Goal: Task Accomplishment & Management: Complete application form

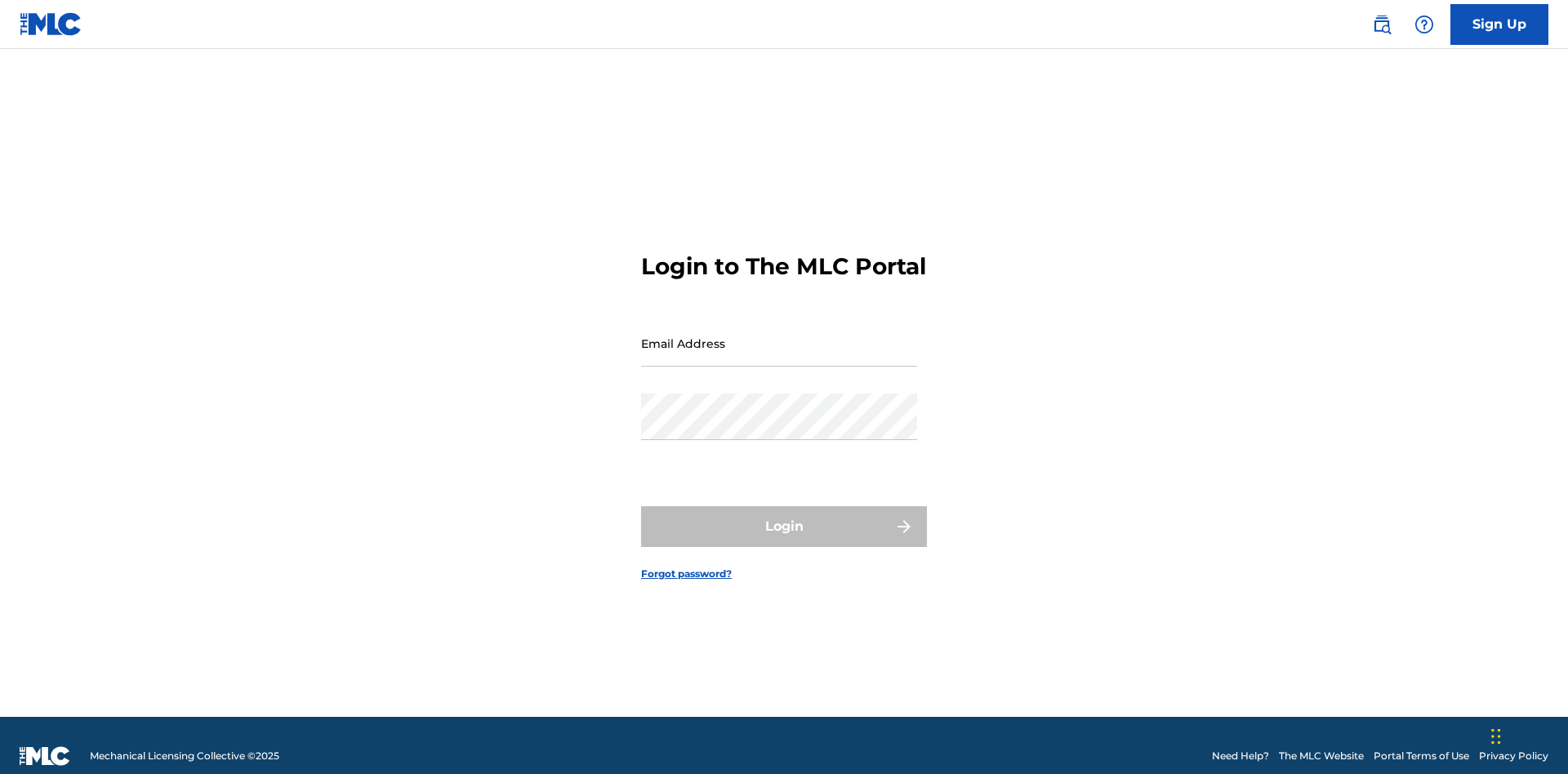
scroll to position [21, 0]
click at [1499, 23] on link "Sign Up" at bounding box center [1499, 24] width 98 height 41
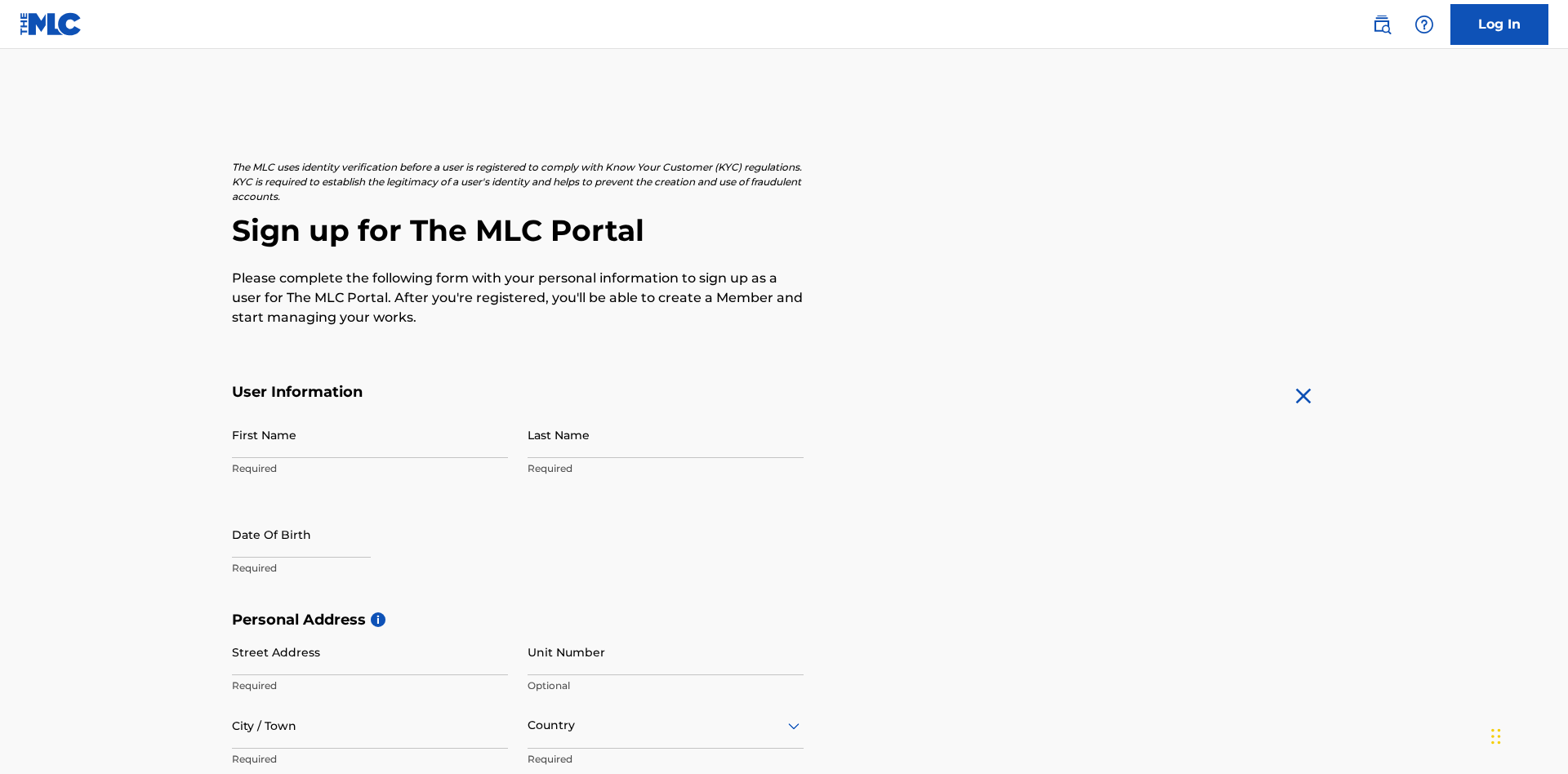
scroll to position [312, 0]
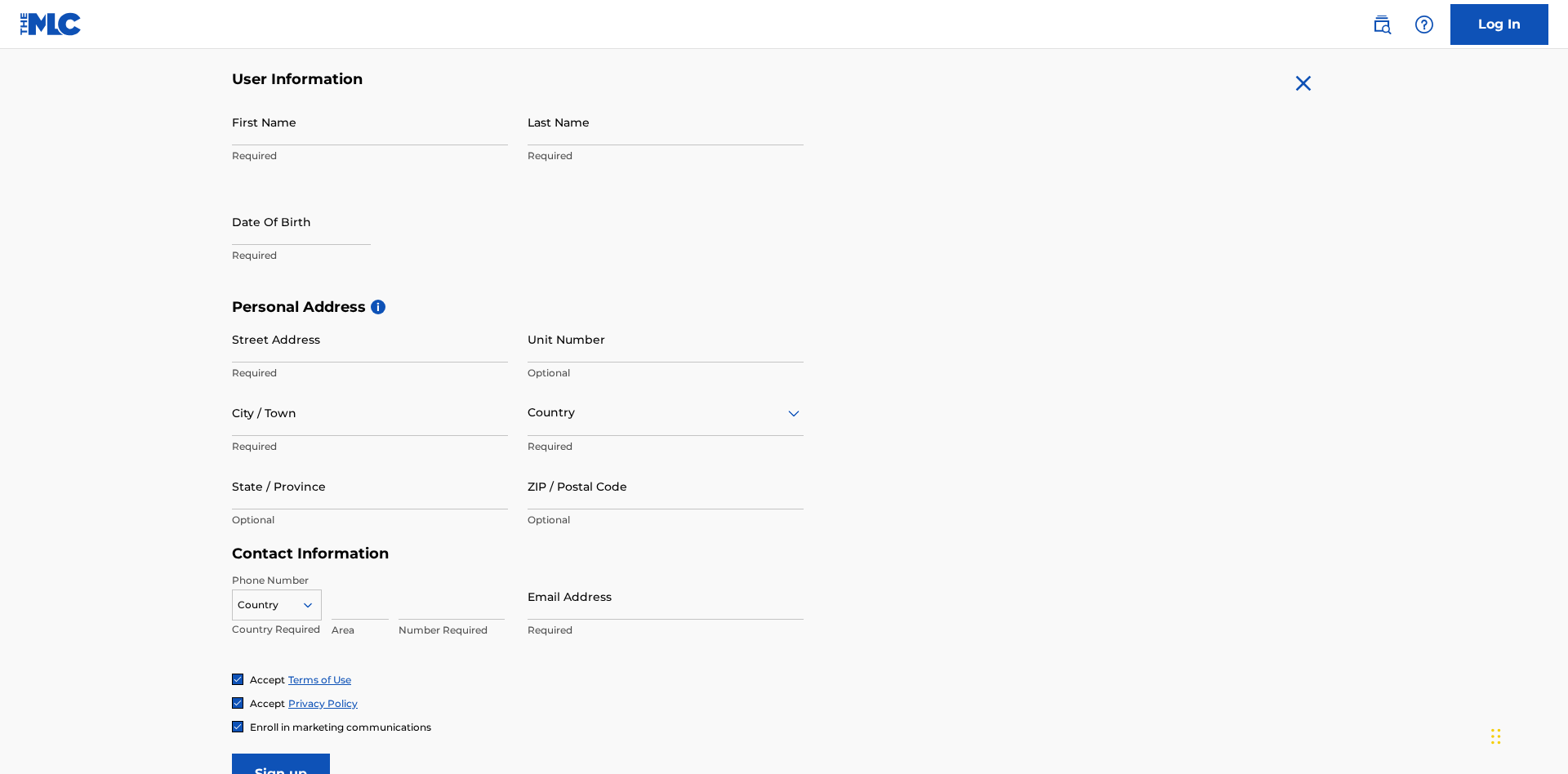
click at [370, 122] on input "First Name" at bounding box center [370, 122] width 276 height 47
type input "[PERSON_NAME]"
click at [666, 122] on input "Last Name" at bounding box center [665, 122] width 276 height 47
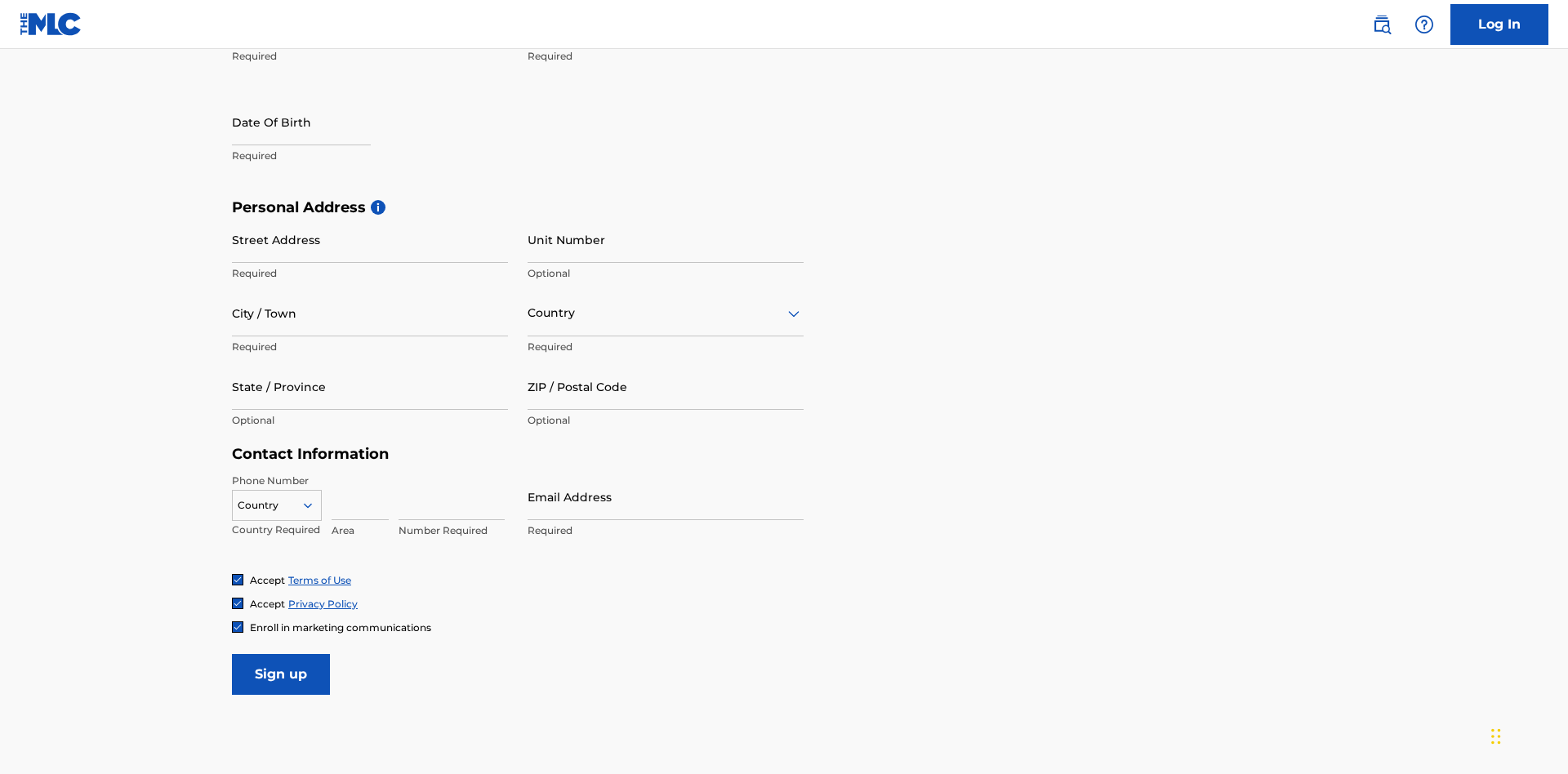
type input "Ribble"
click at [314, 124] on input "text" at bounding box center [302, 122] width 139 height 47
select select "7"
select select "2025"
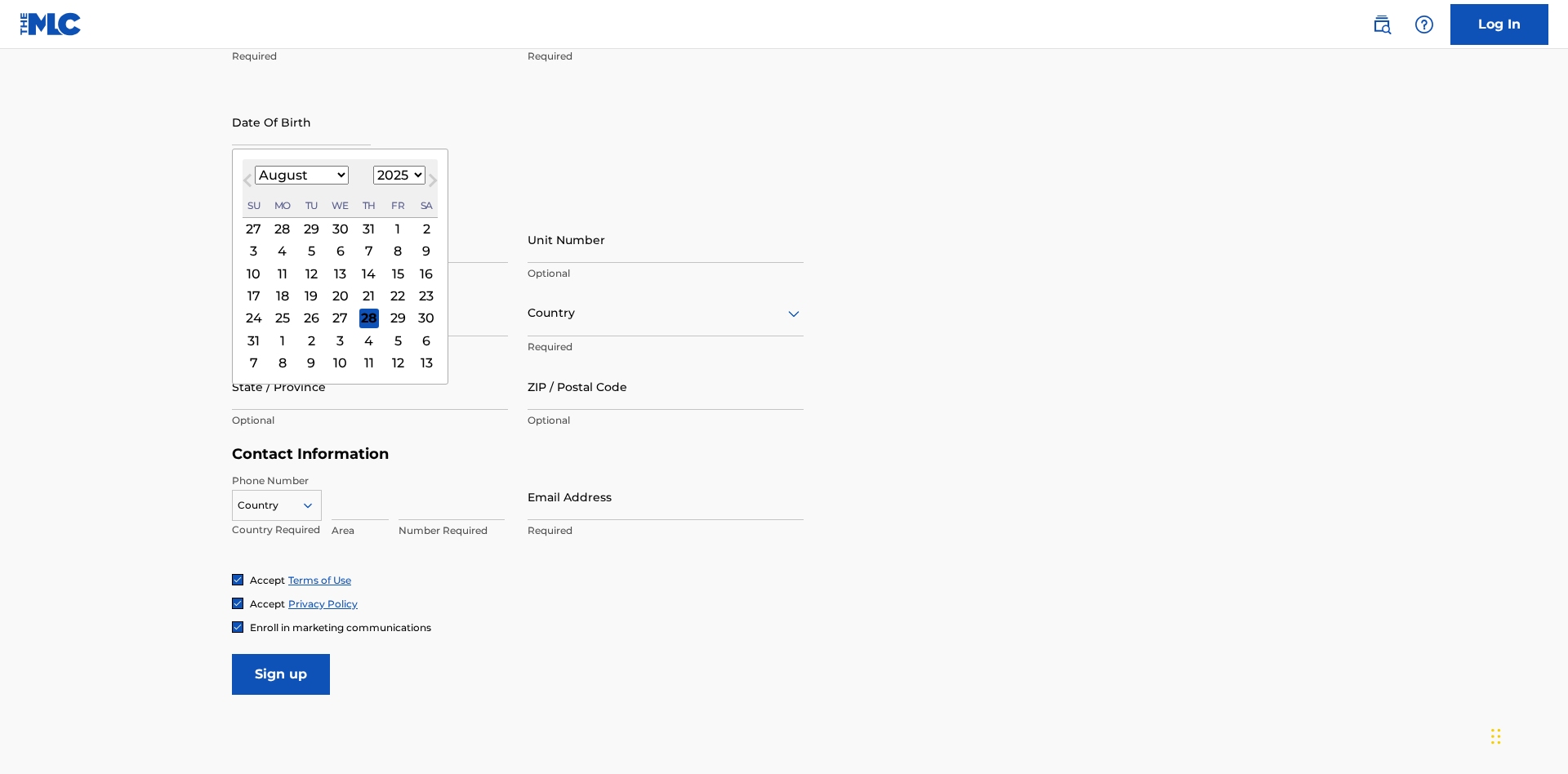
click at [301, 175] on select "January February March April May June July August September October November De…" at bounding box center [302, 175] width 94 height 18
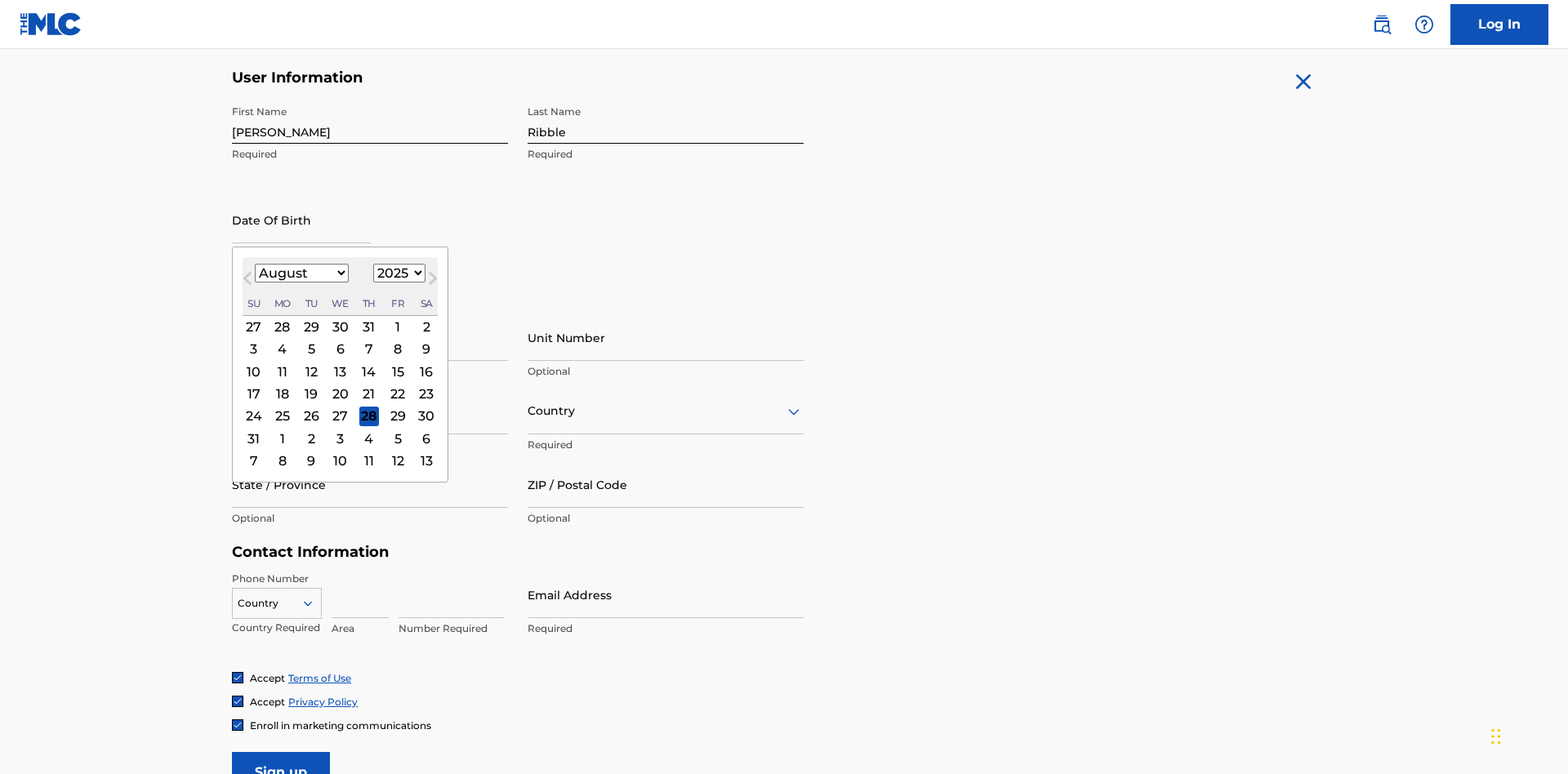
select select "0"
click at [397, 272] on select "1900 1901 1902 1903 1904 1905 1906 1907 1908 1909 1910 1911 1912 1913 1914 1915…" at bounding box center [399, 273] width 53 height 18
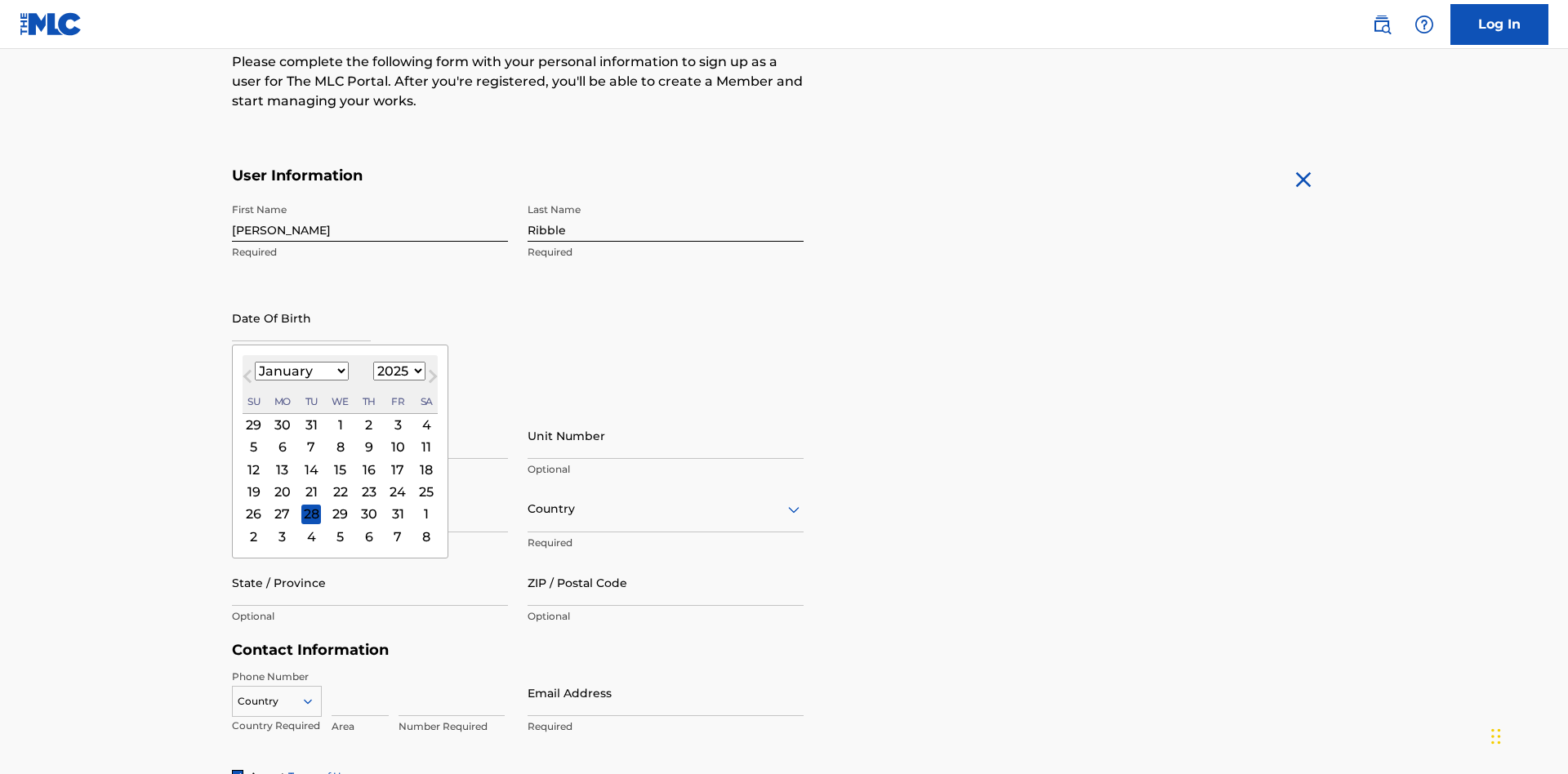
select select "1985"
click at [397, 371] on select "1900 1901 1902 1903 1904 1905 1906 1907 1908 1909 1910 1911 1912 1913 1914 1915…" at bounding box center [399, 371] width 53 height 18
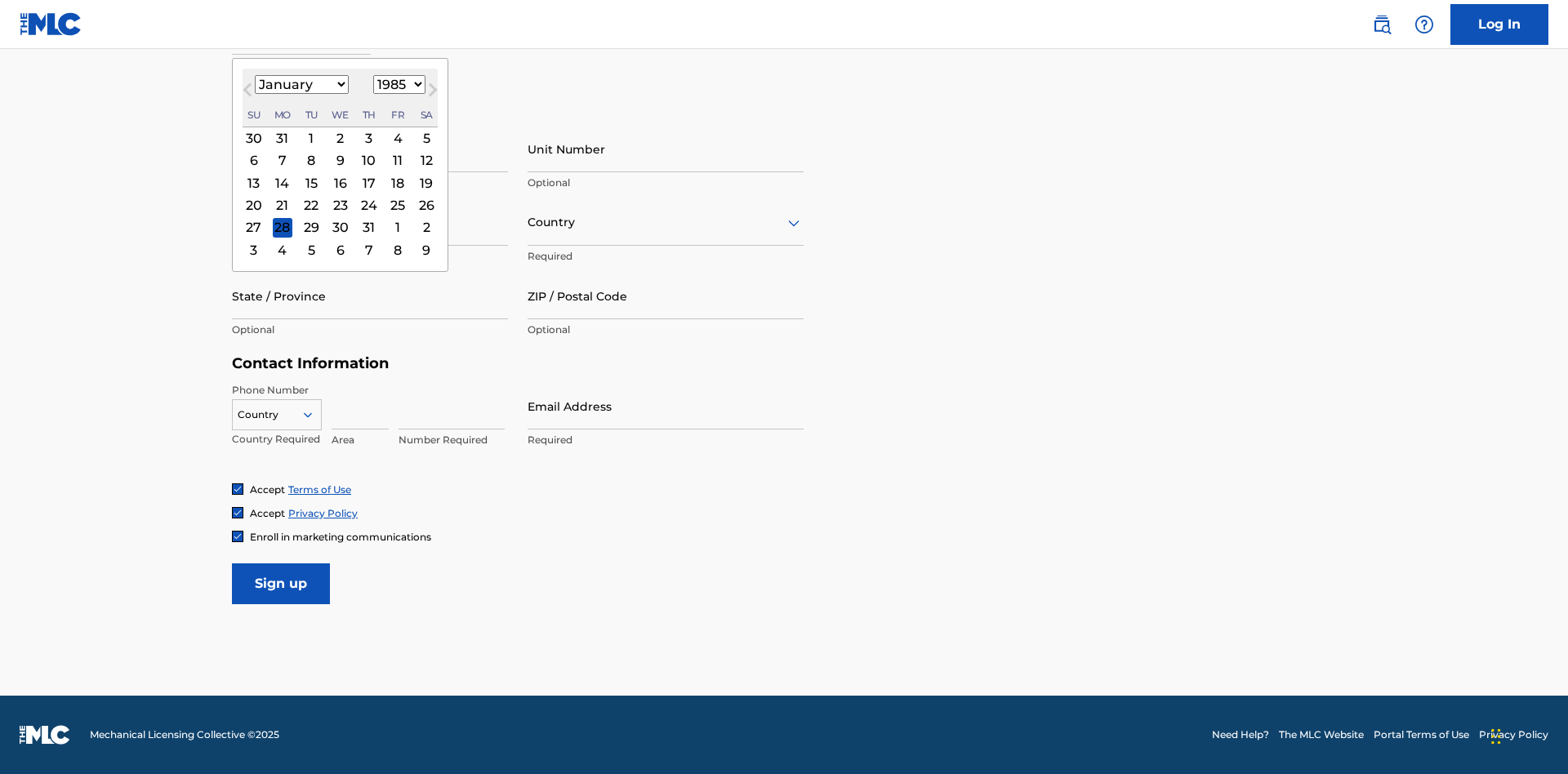
click at [310, 160] on div "8" at bounding box center [311, 160] width 19 height 19
type input "January 8 1985"
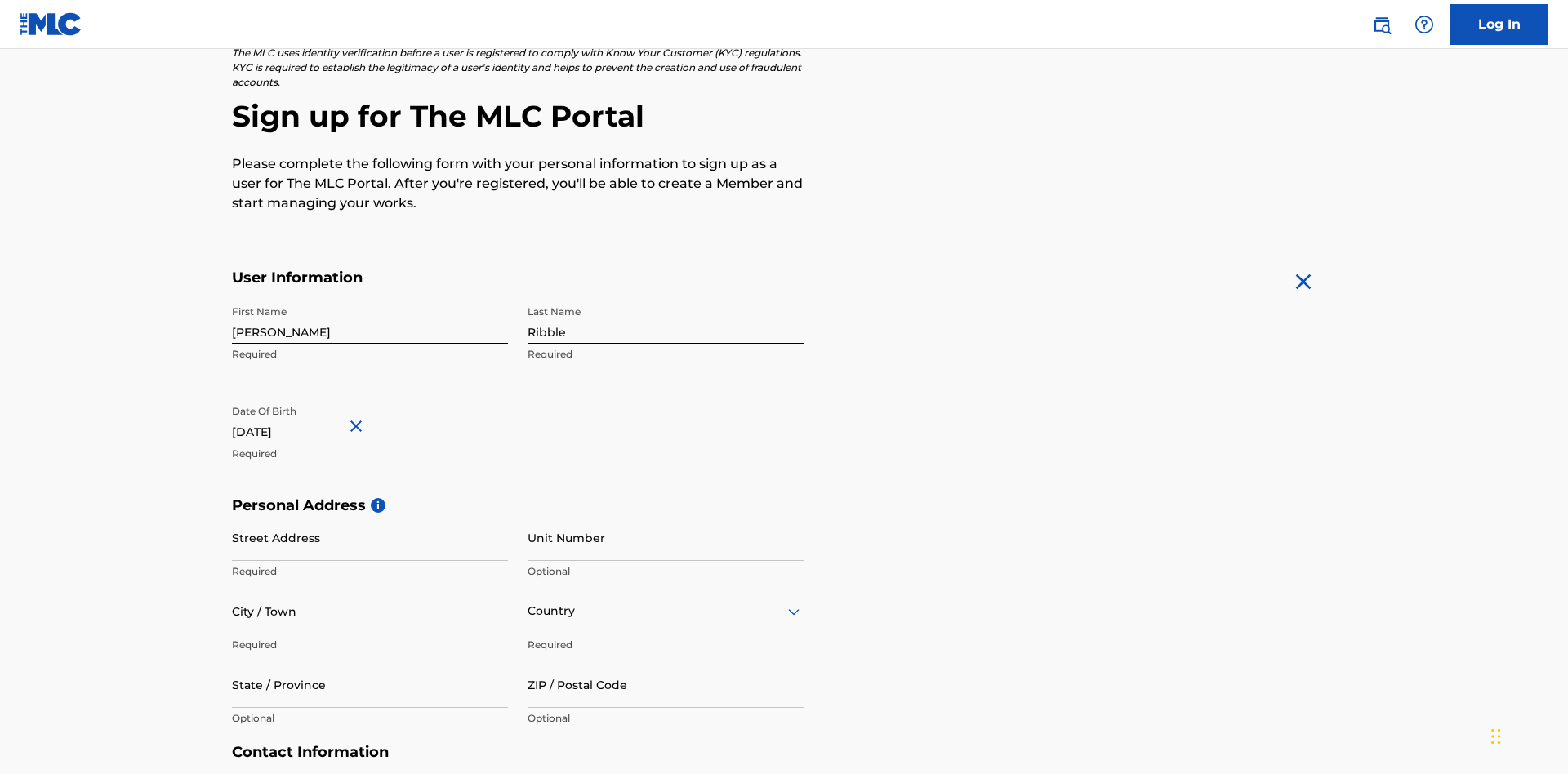
scroll to position [503, 0]
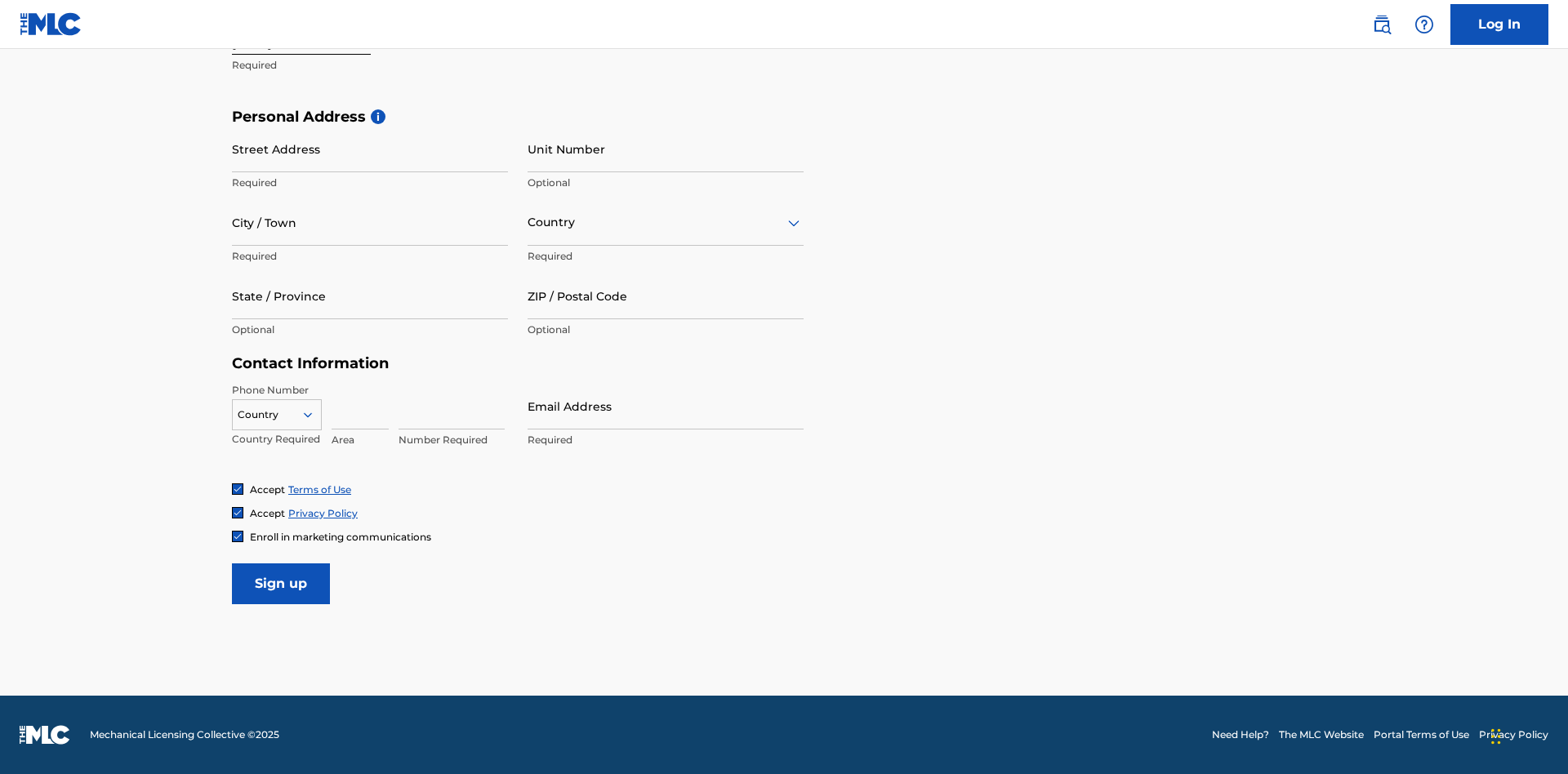
click at [370, 149] on input "Street Address" at bounding box center [370, 149] width 276 height 47
type input "[STREET_ADDRESS]"
click at [370, 222] on input "City / Town" at bounding box center [370, 223] width 276 height 47
type input "[GEOGRAPHIC_DATA]"
click at [528, 222] on input "text" at bounding box center [529, 222] width 3 height 18
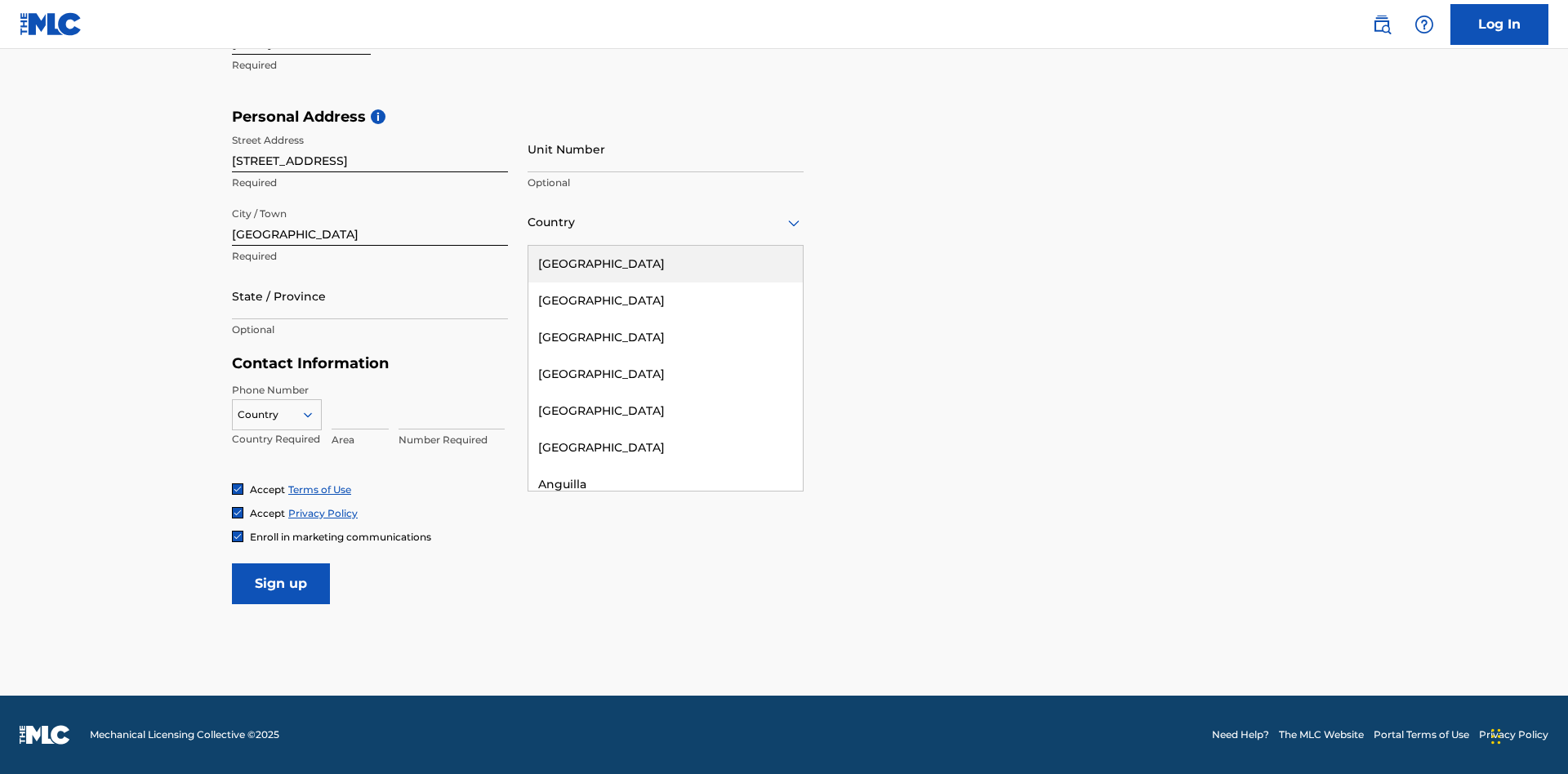
click at [666, 264] on div "[GEOGRAPHIC_DATA]" at bounding box center [665, 264] width 274 height 37
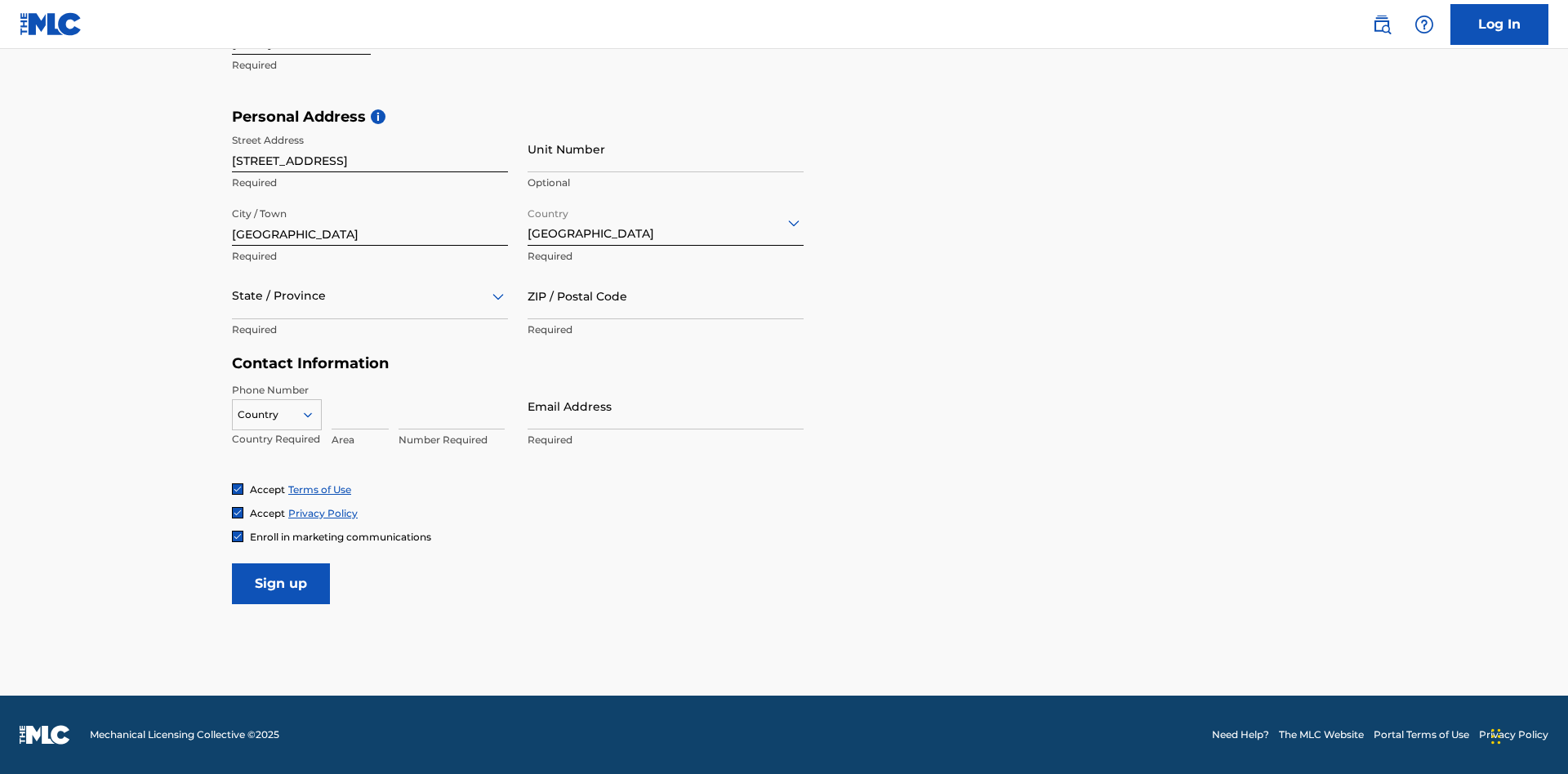
click at [370, 296] on div at bounding box center [370, 296] width 276 height 20
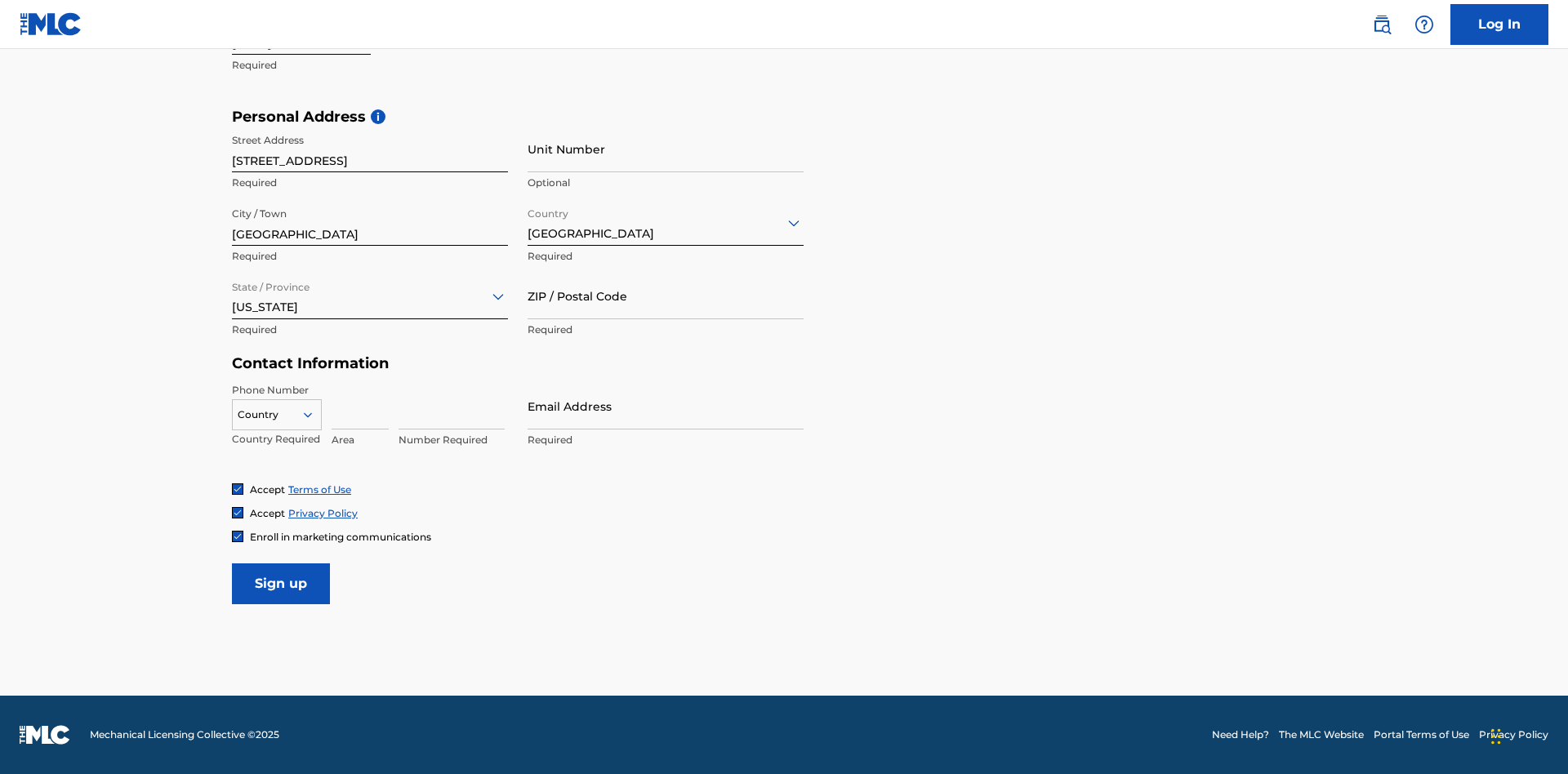
click at [666, 296] on input "ZIP / Postal Code" at bounding box center [665, 296] width 276 height 47
type input "43777"
click at [314, 414] on icon at bounding box center [308, 415] width 15 height 15
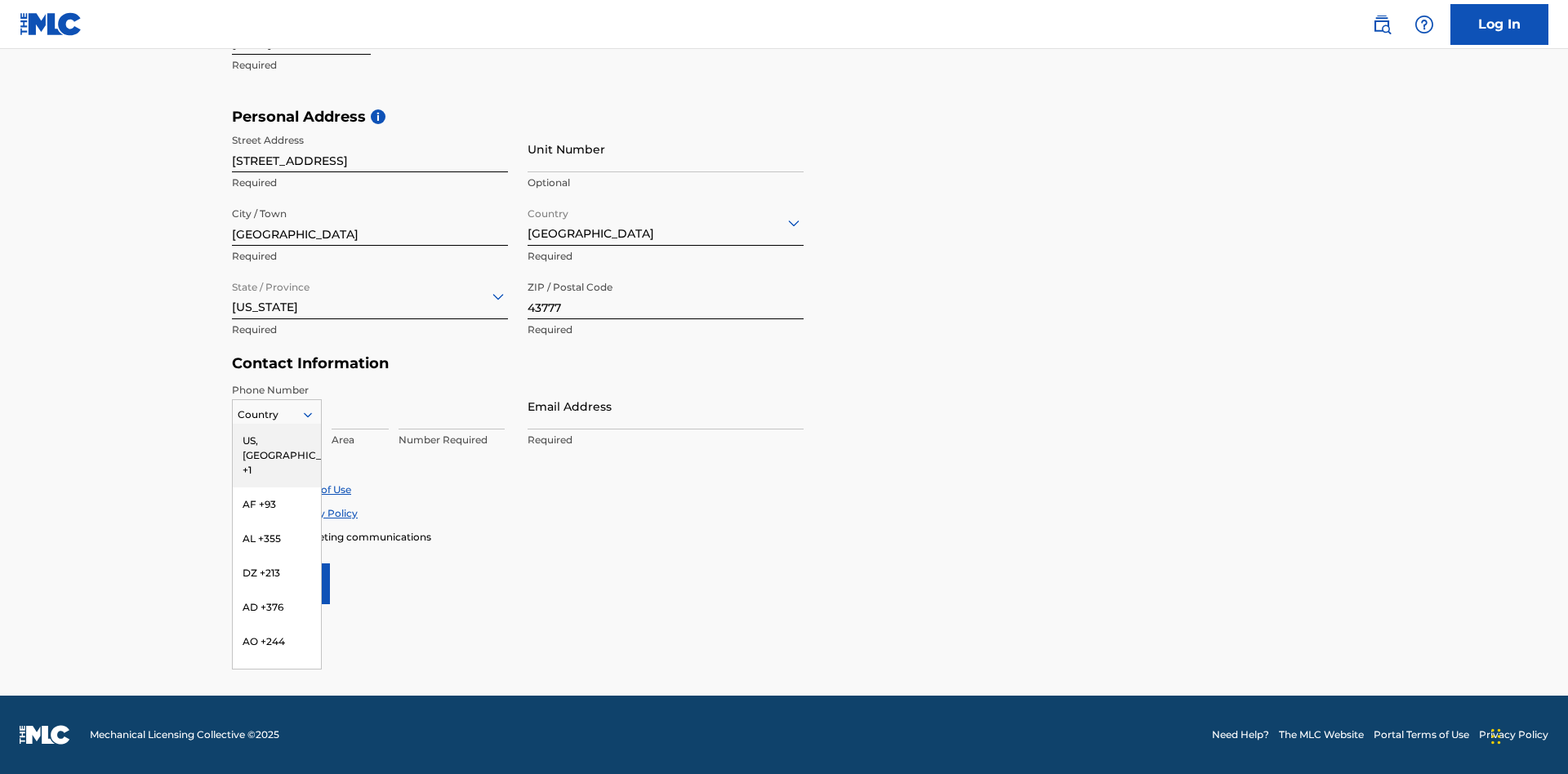
click at [277, 440] on div "US, CA +1" at bounding box center [277, 455] width 89 height 63
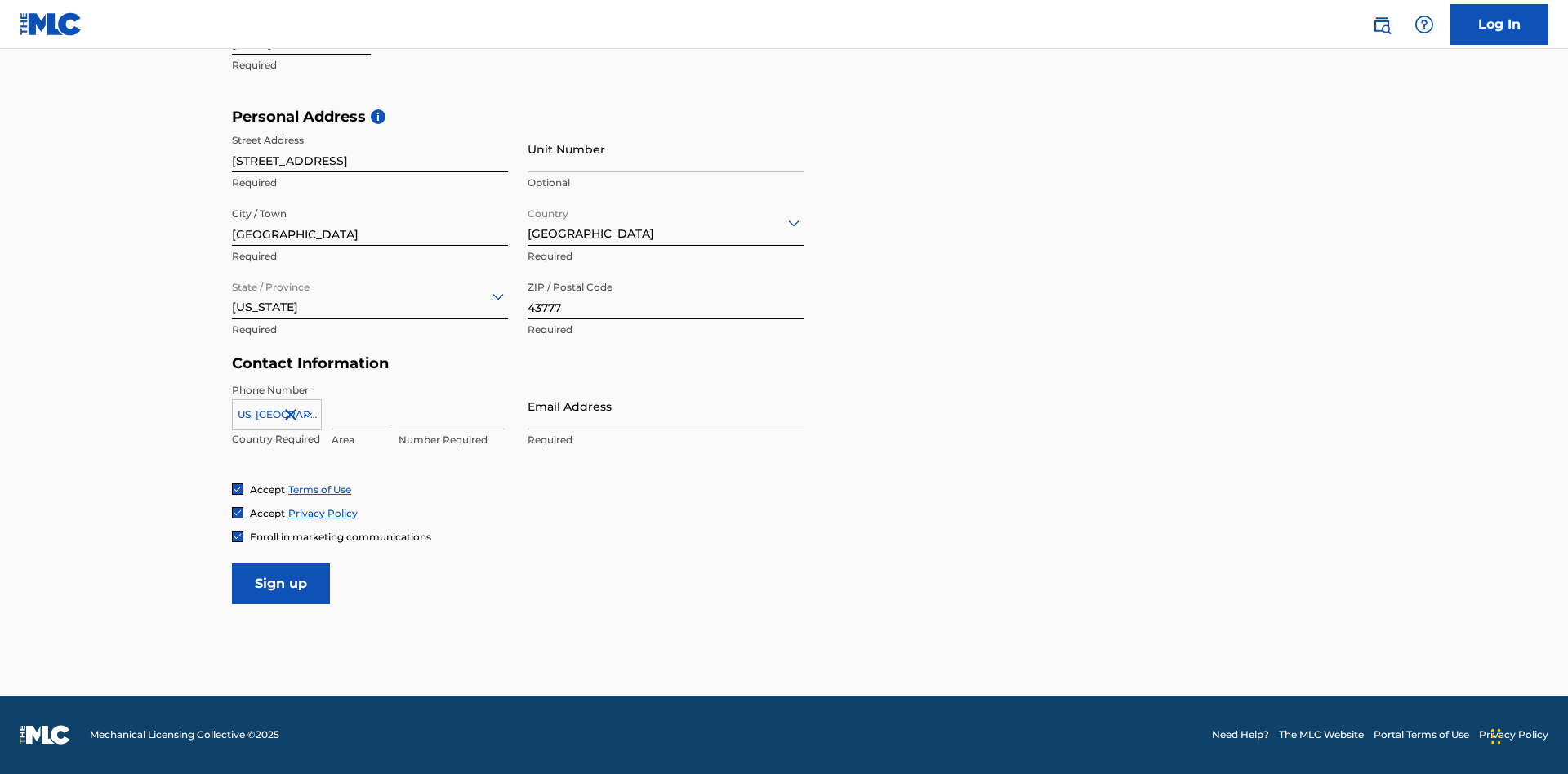
click at [360, 406] on input at bounding box center [360, 406] width 57 height 47
type input "740"
click at [452, 406] on input at bounding box center [451, 406] width 106 height 47
type input "8086351"
click at [666, 406] on input "Email Address" at bounding box center [665, 406] width 276 height 47
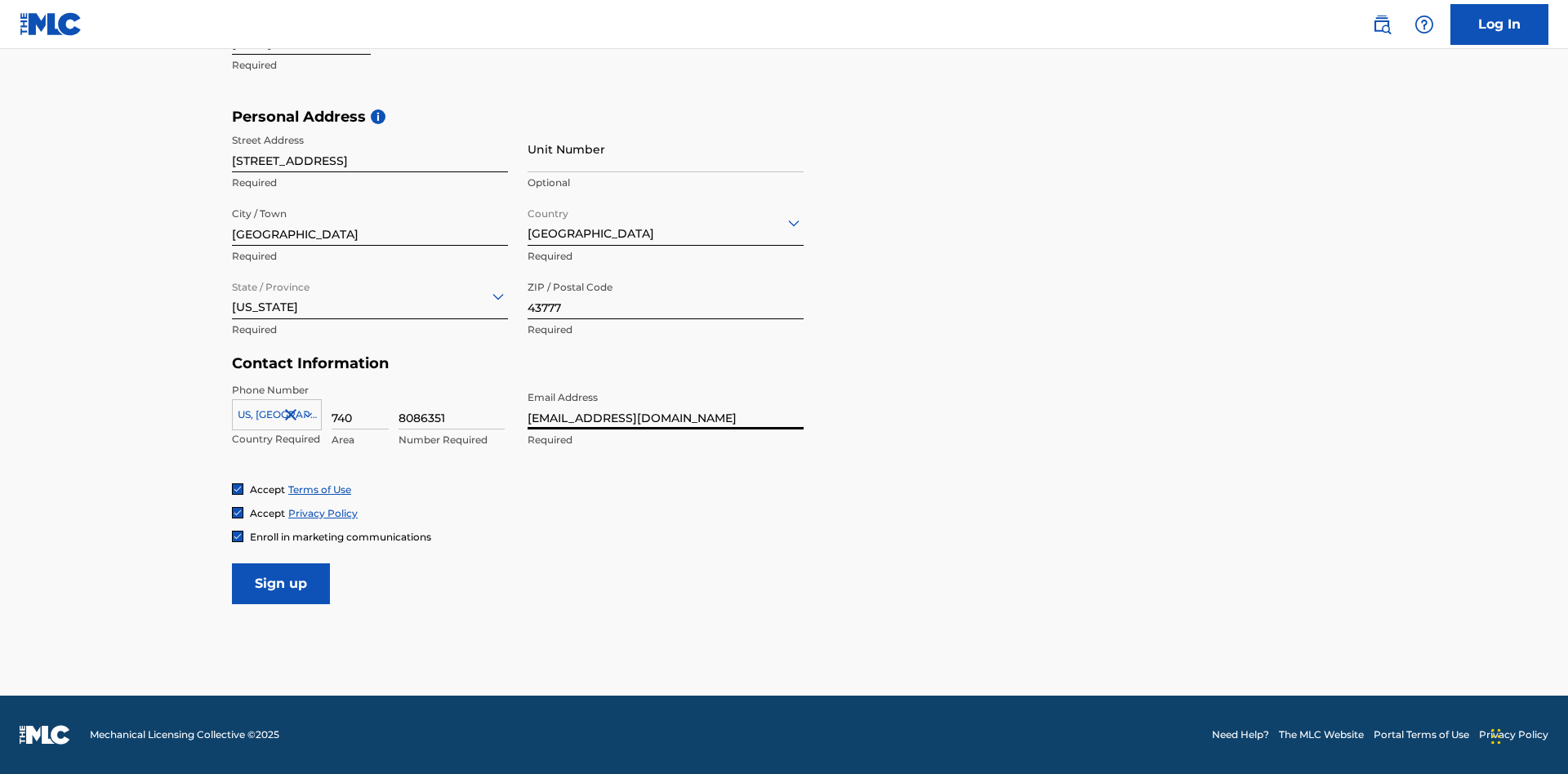
scroll to position [0, 33]
type input "[EMAIL_ADDRESS][DOMAIN_NAME]"
click at [281, 583] on input "Sign up" at bounding box center [281, 583] width 98 height 41
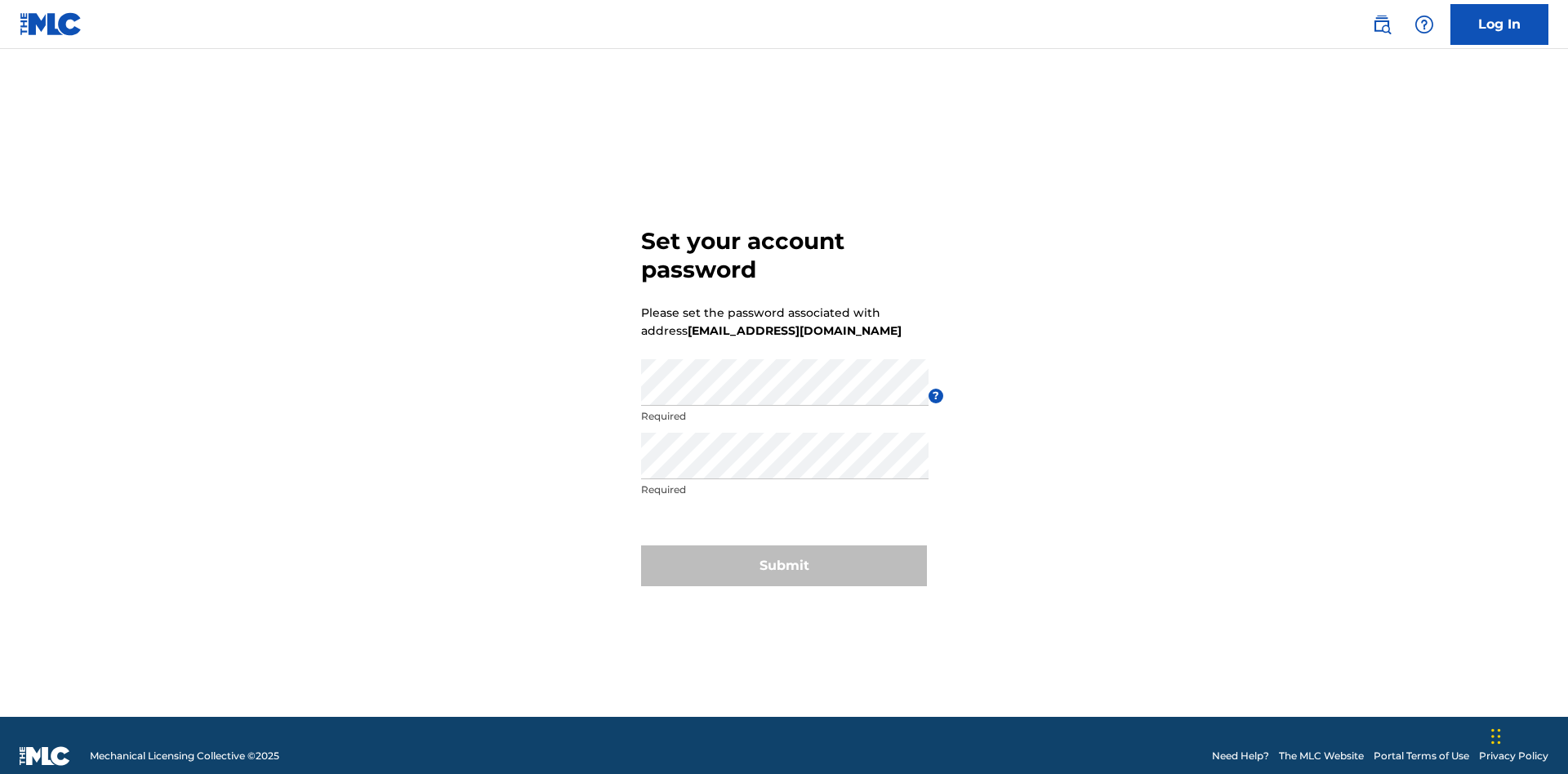
scroll to position [21, 0]
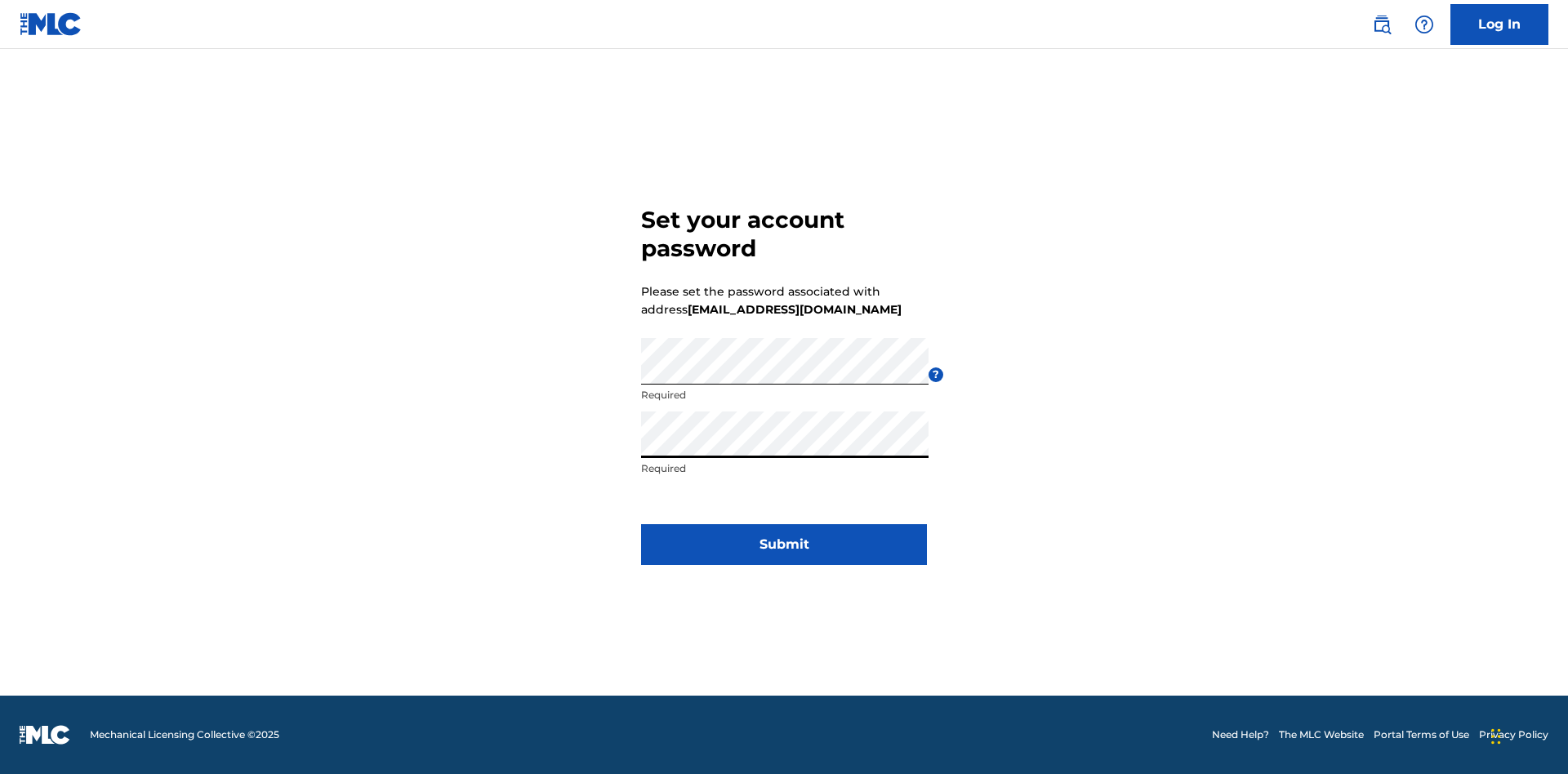
click at [784, 554] on button "Submit" at bounding box center [784, 544] width 286 height 41
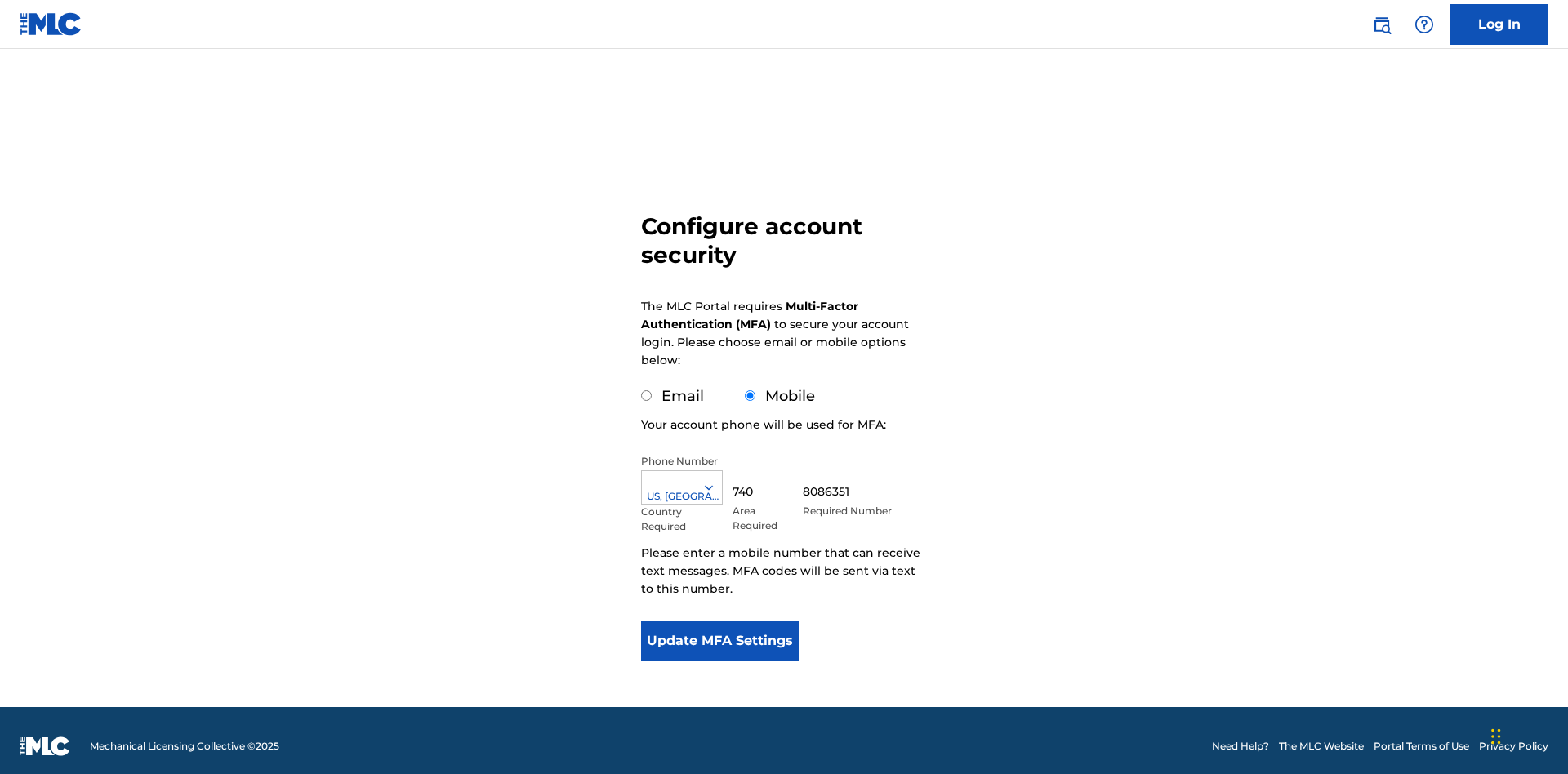
scroll to position [17, 0]
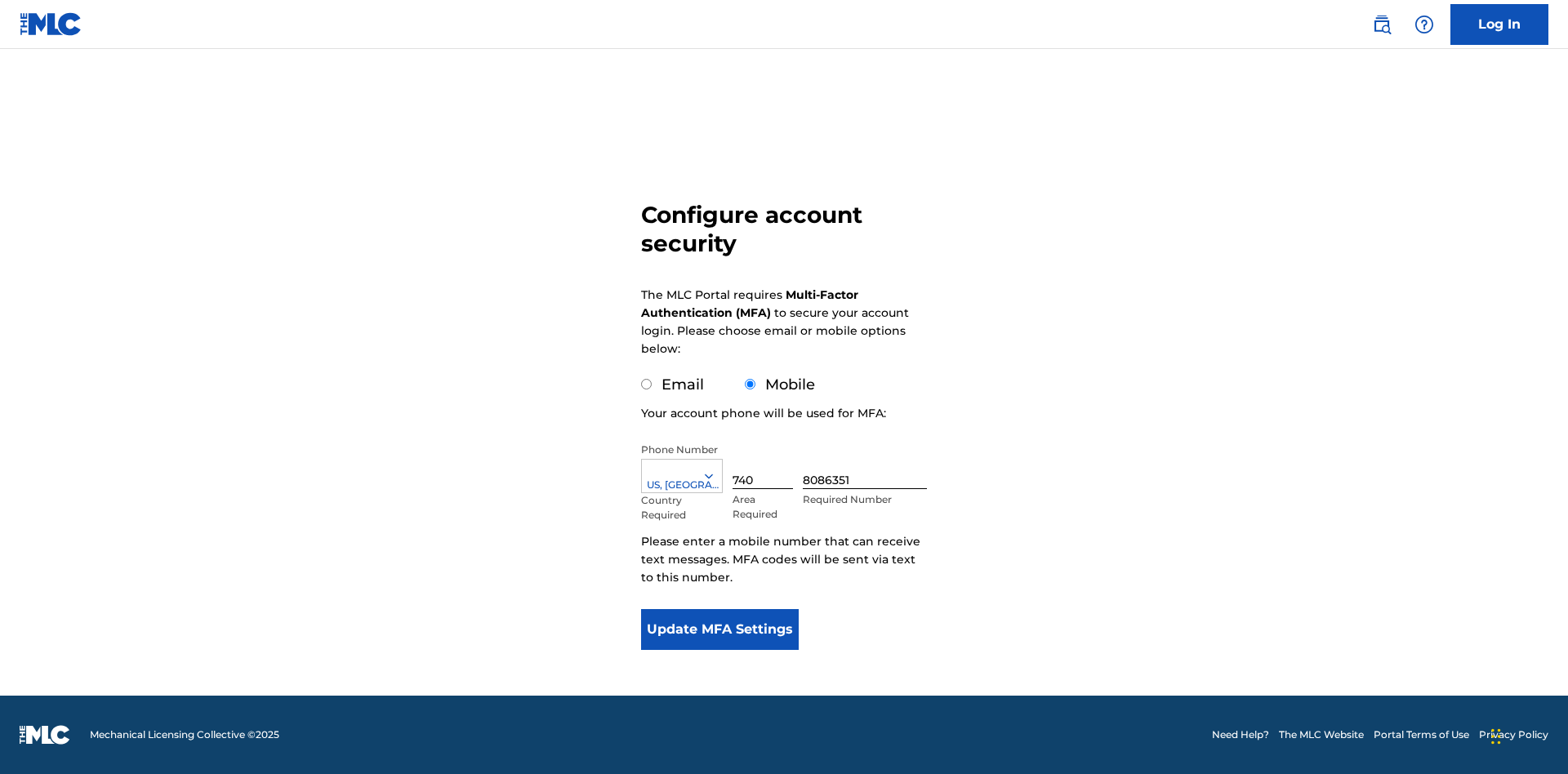
click at [647, 384] on input "Email" at bounding box center [646, 384] width 11 height 11
radio input "true"
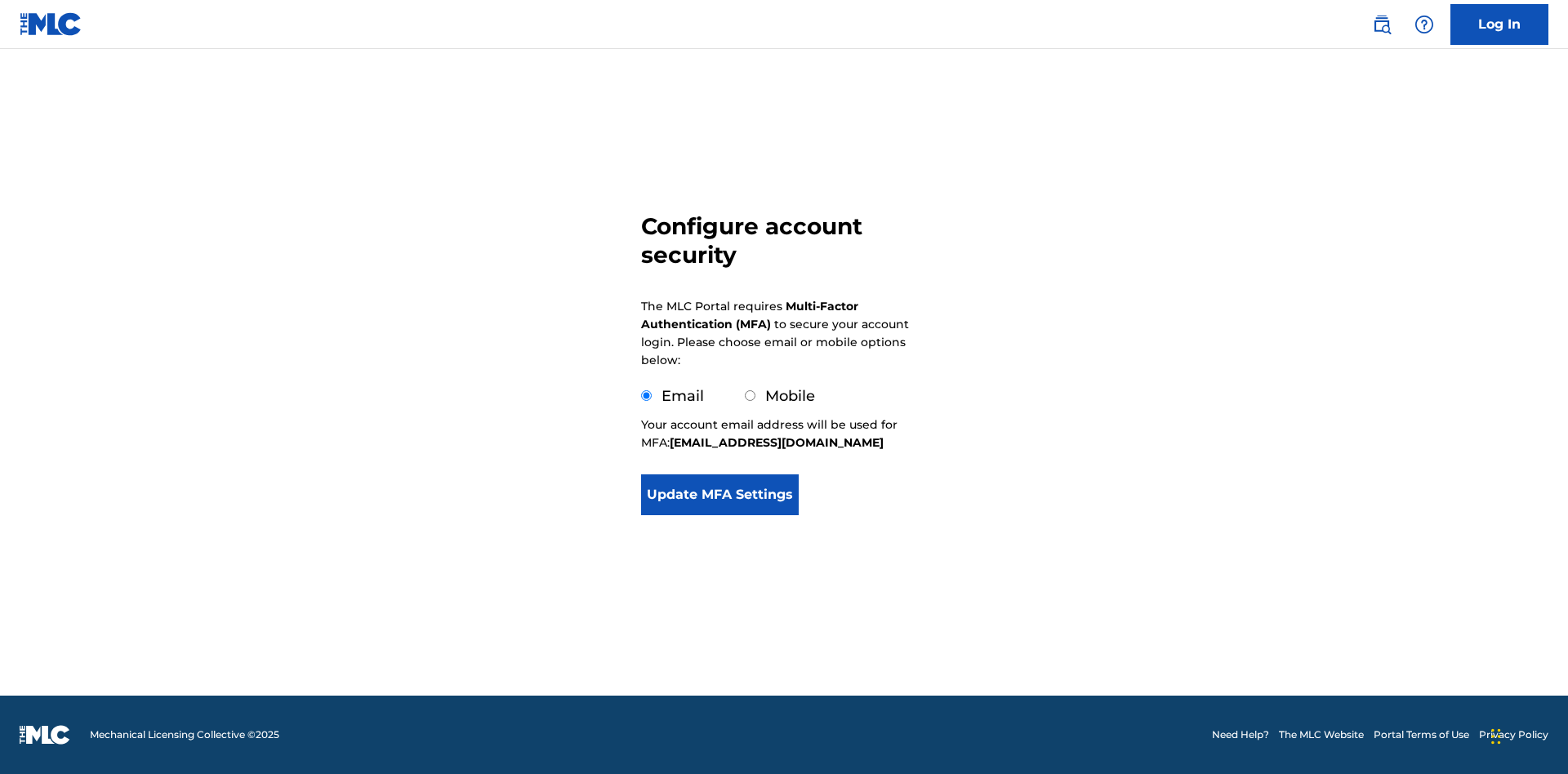
click at [719, 499] on button "Update MFA Settings" at bounding box center [719, 494] width 158 height 41
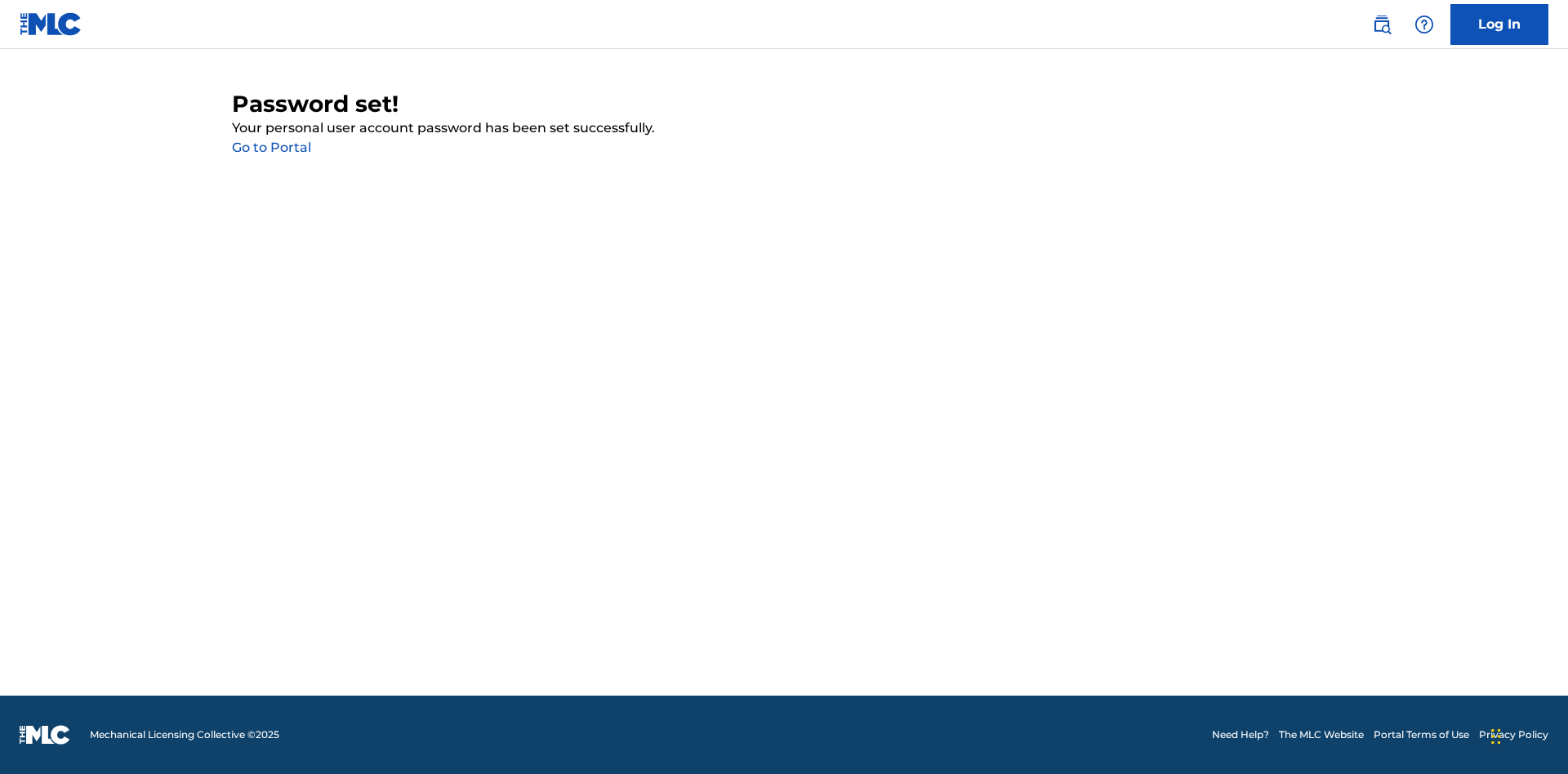
click at [271, 148] on link "Go to Portal" at bounding box center [271, 147] width 79 height 16
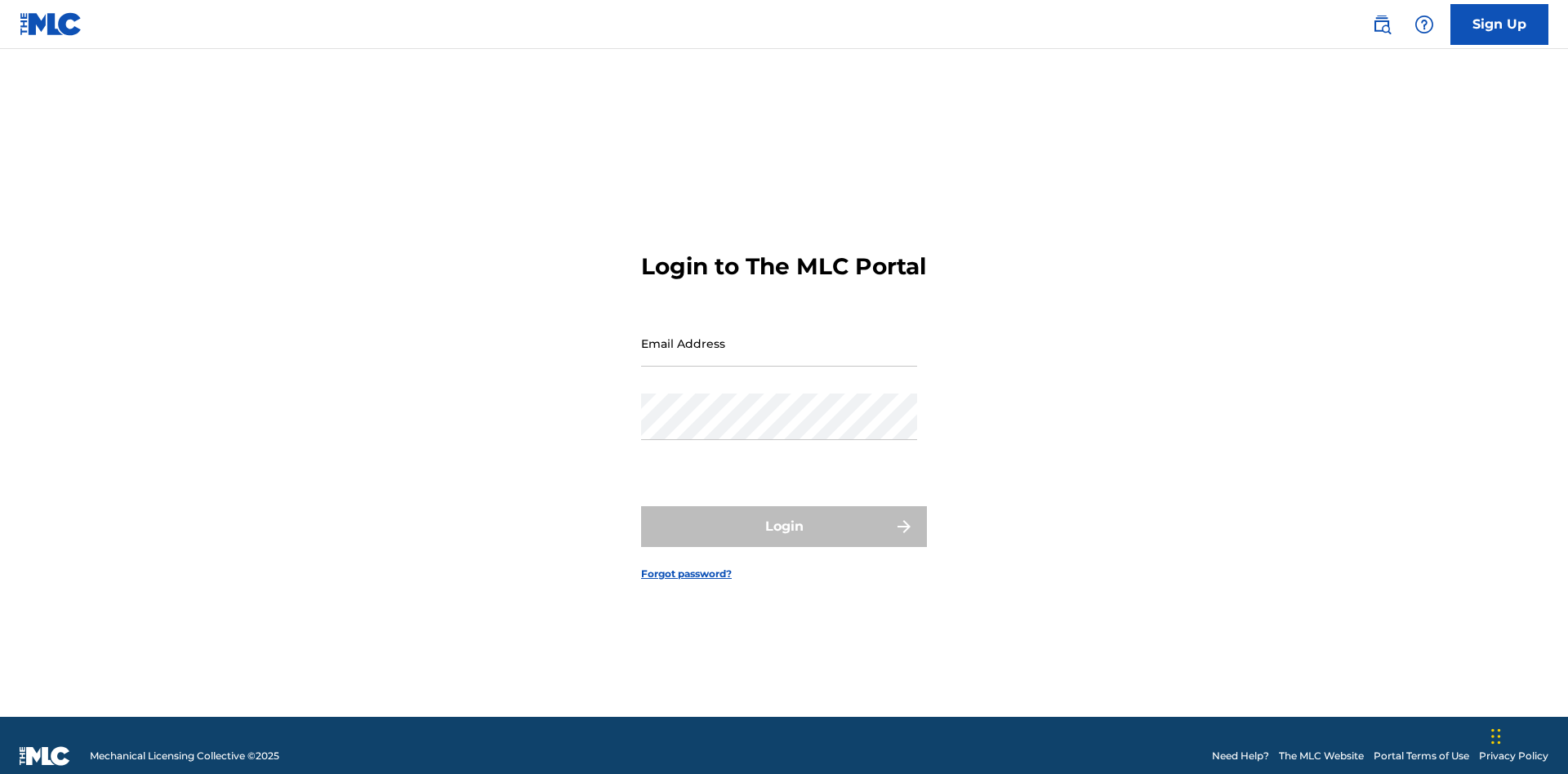
scroll to position [21, 0]
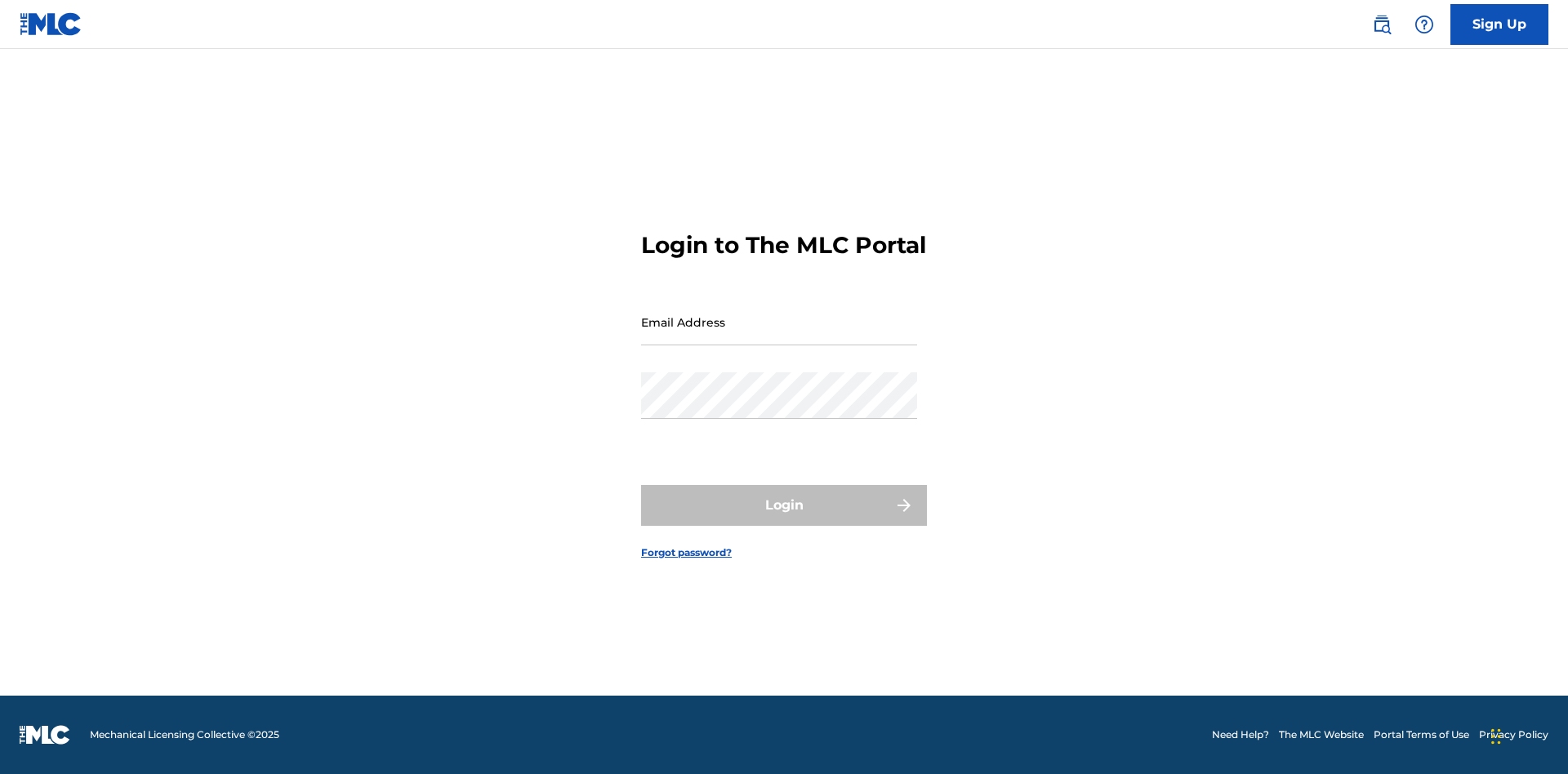
click at [779, 336] on input "Email Address" at bounding box center [779, 322] width 276 height 47
type input "12ff1001-70fd-4ef8-8906-81ce94ce3680@mailslurp.biz"
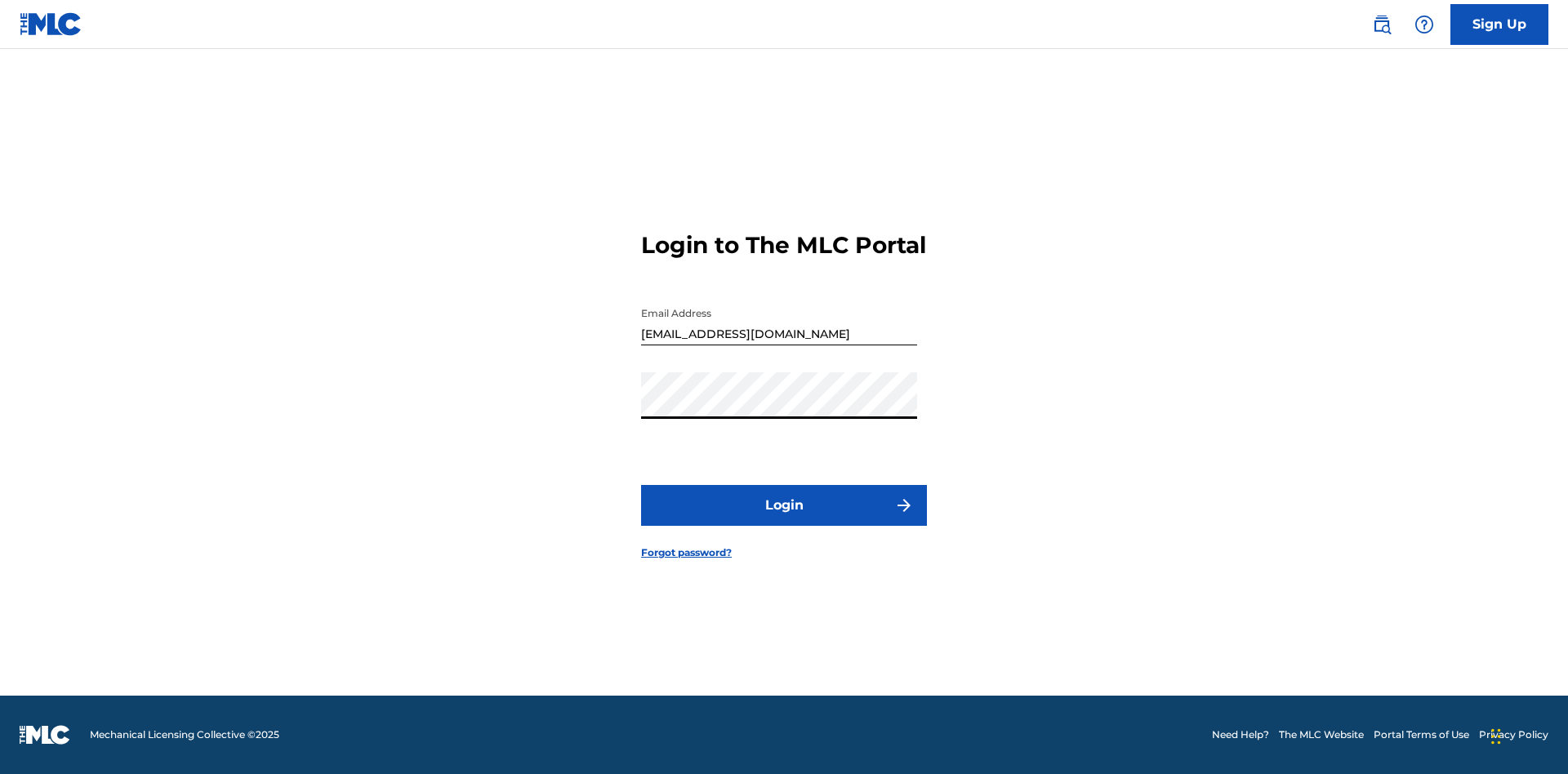
click at [784, 519] on button "Login" at bounding box center [784, 505] width 286 height 41
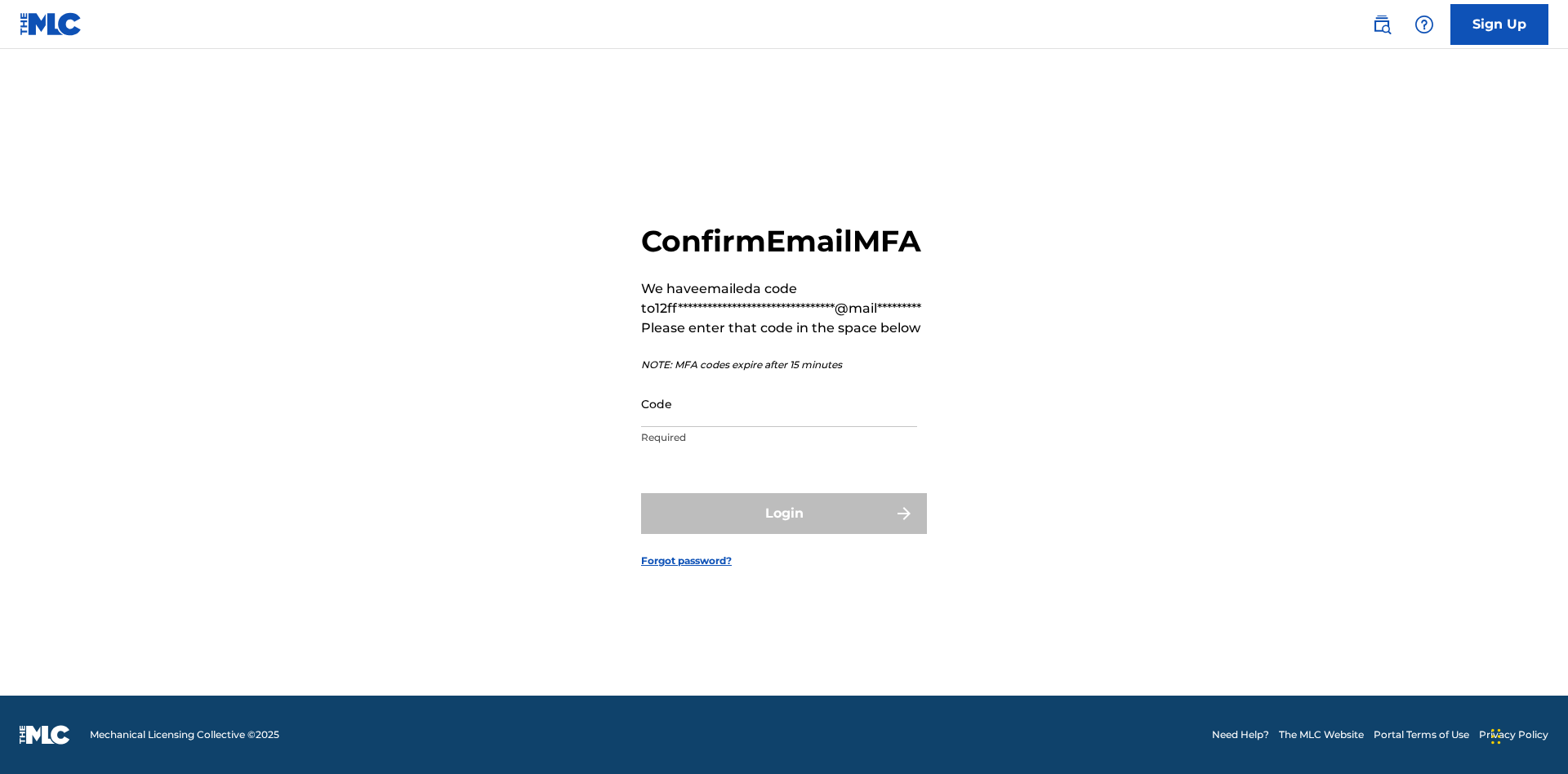
click at [779, 421] on input "Code" at bounding box center [779, 404] width 276 height 47
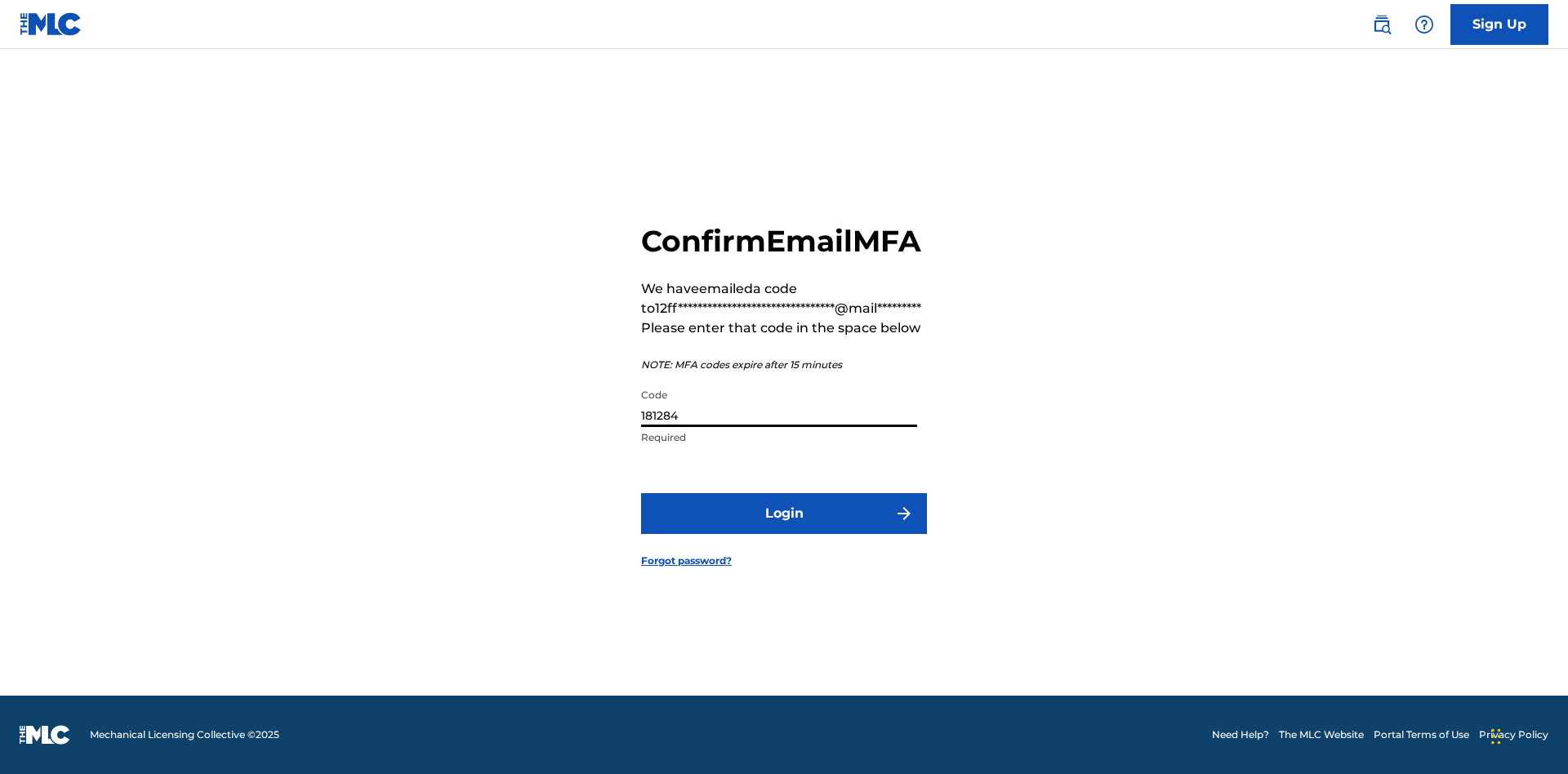
type input "181284"
click at [784, 531] on button "Login" at bounding box center [784, 513] width 286 height 41
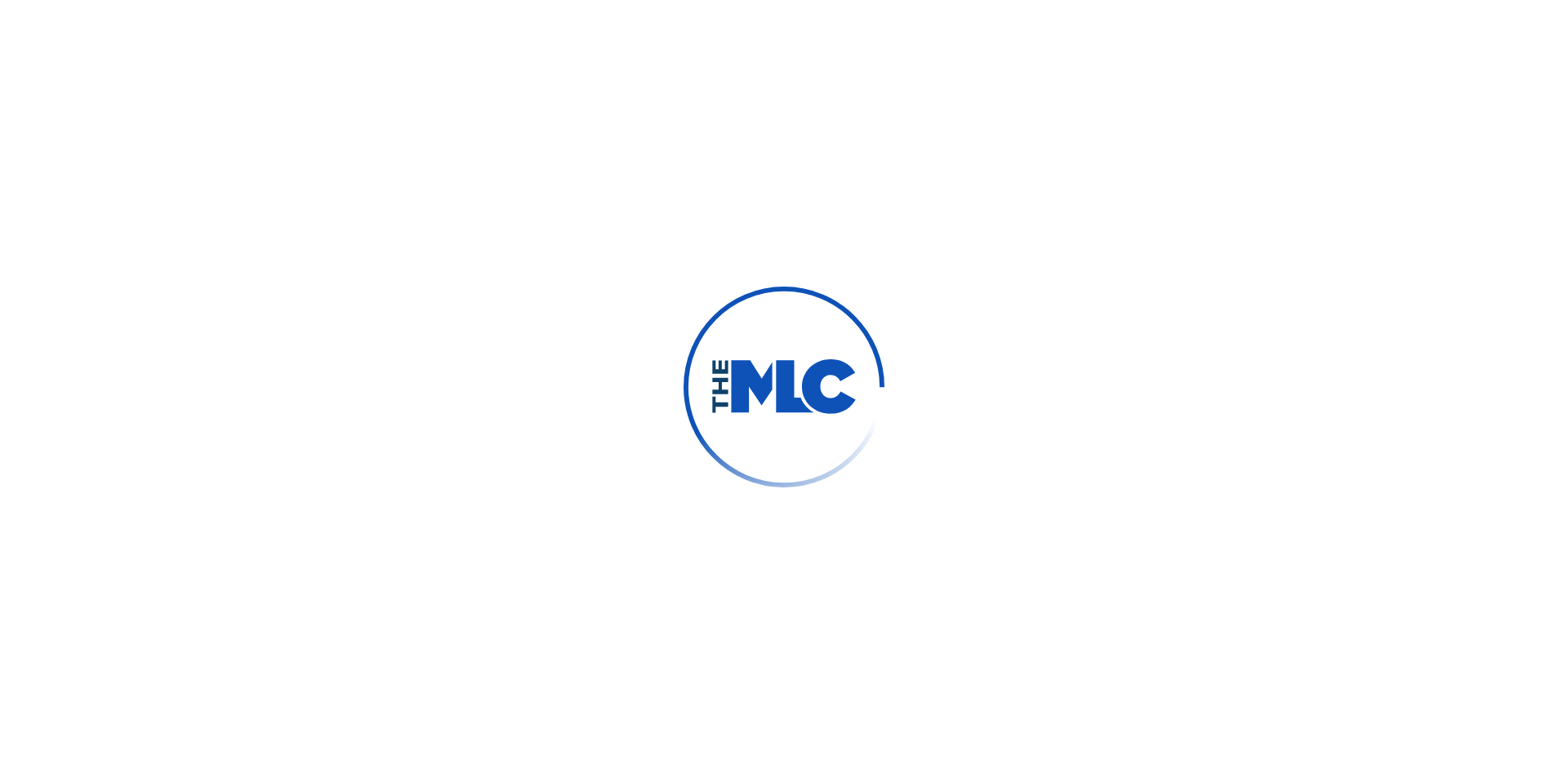
scroll to position [0, 0]
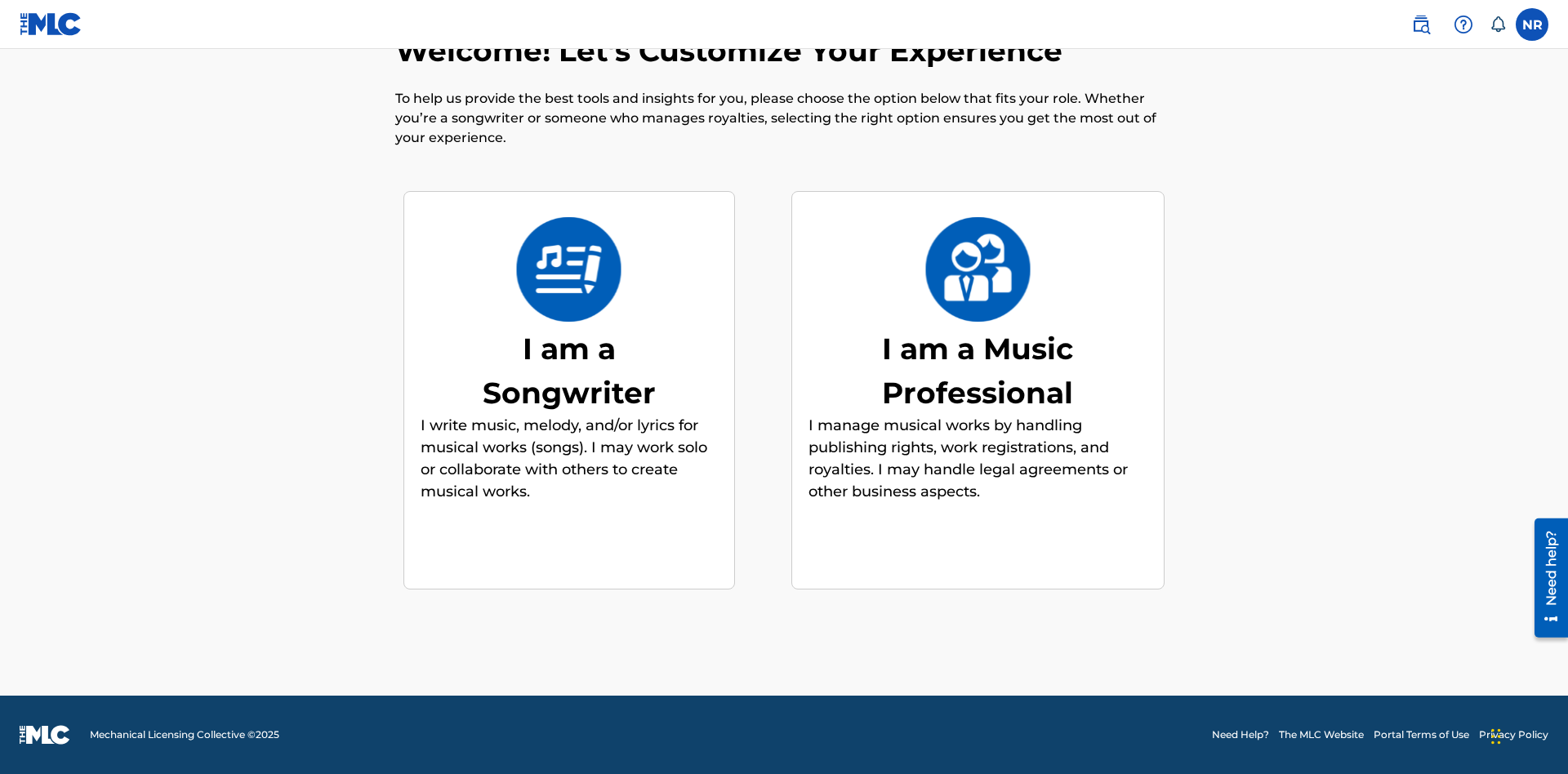
click at [568, 370] on div "I am a Songwriter" at bounding box center [569, 371] width 245 height 89
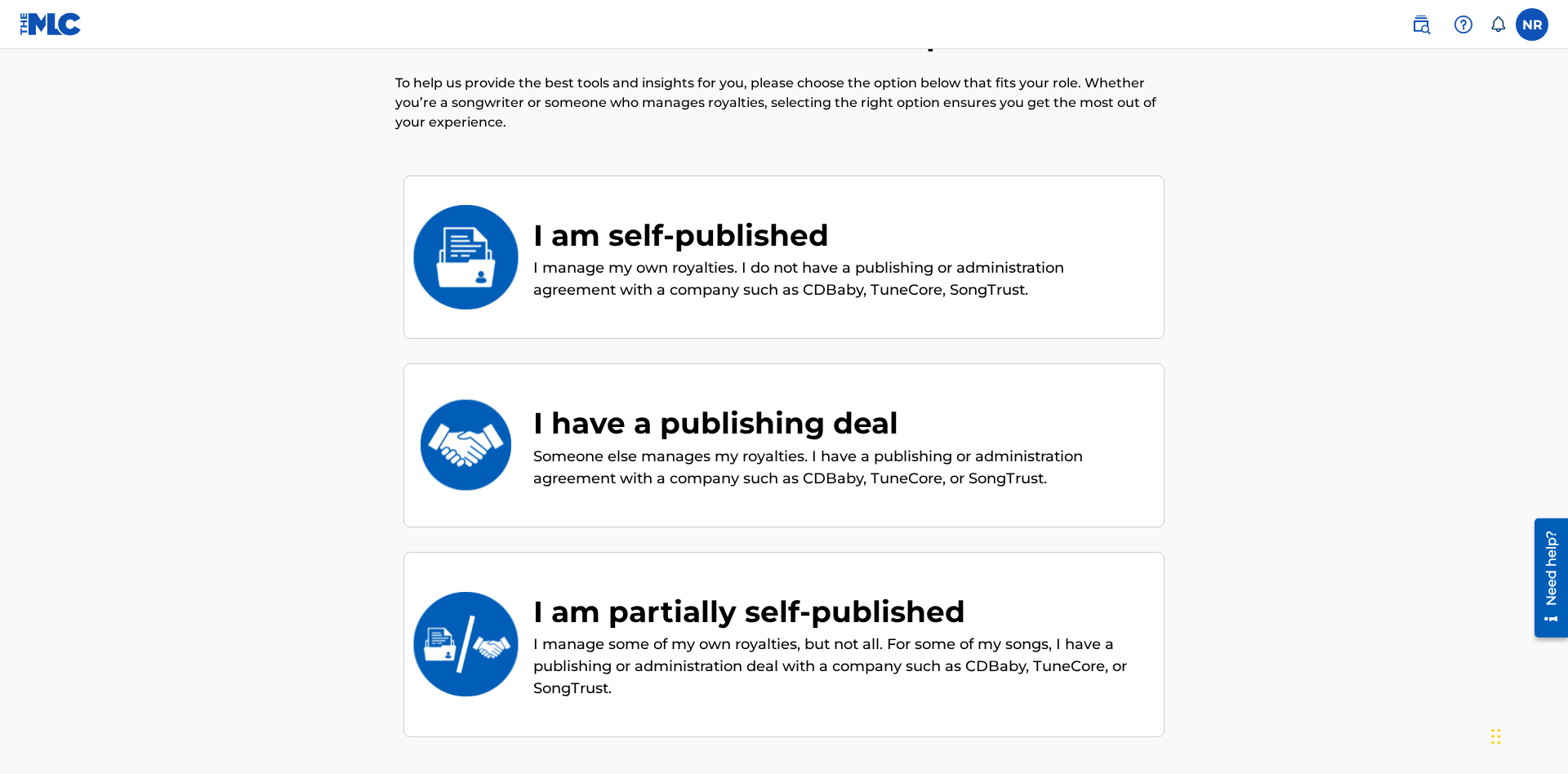
scroll to position [221, 0]
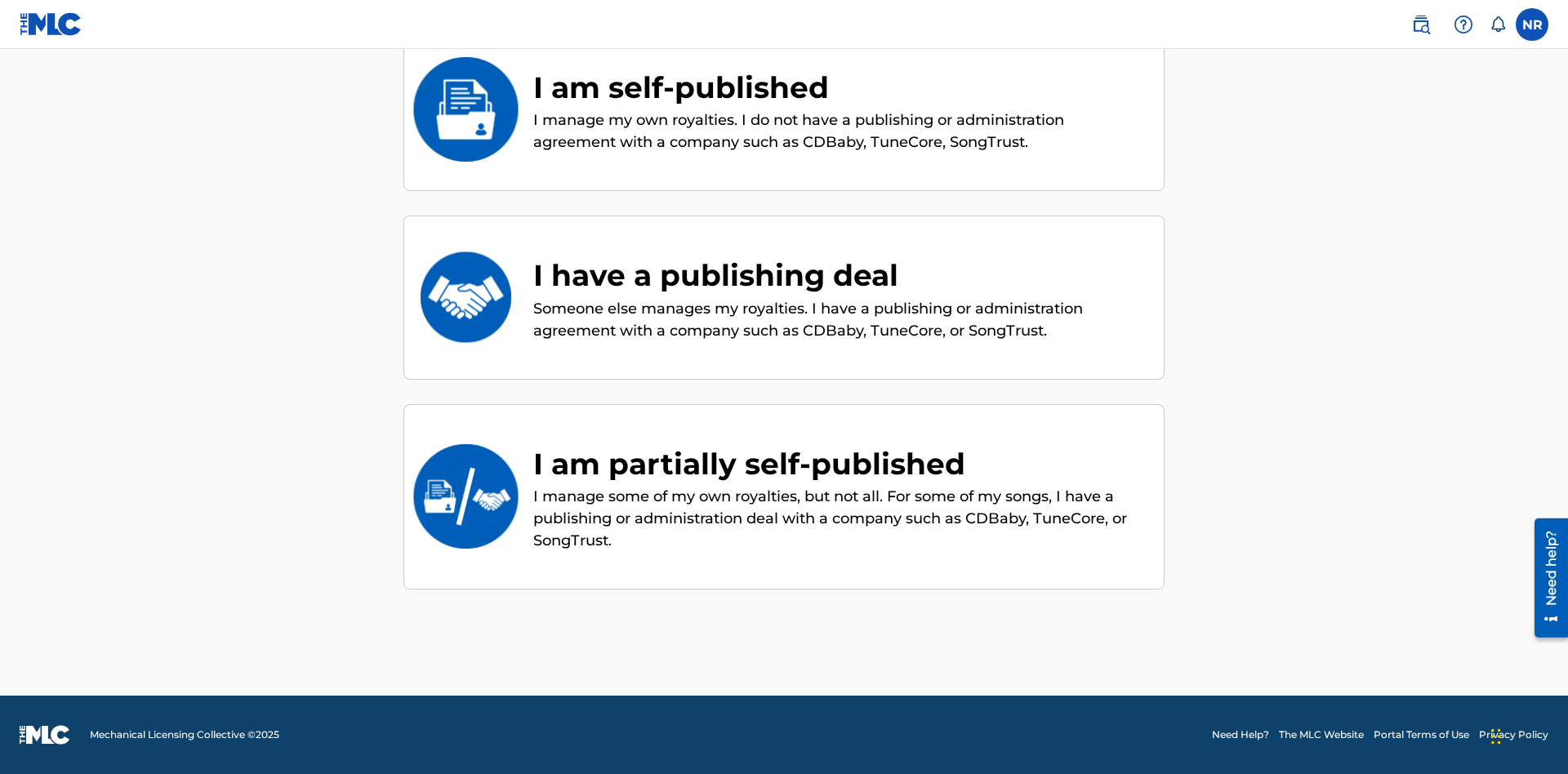
click at [840, 275] on div "I have a publishing deal" at bounding box center [840, 275] width 614 height 44
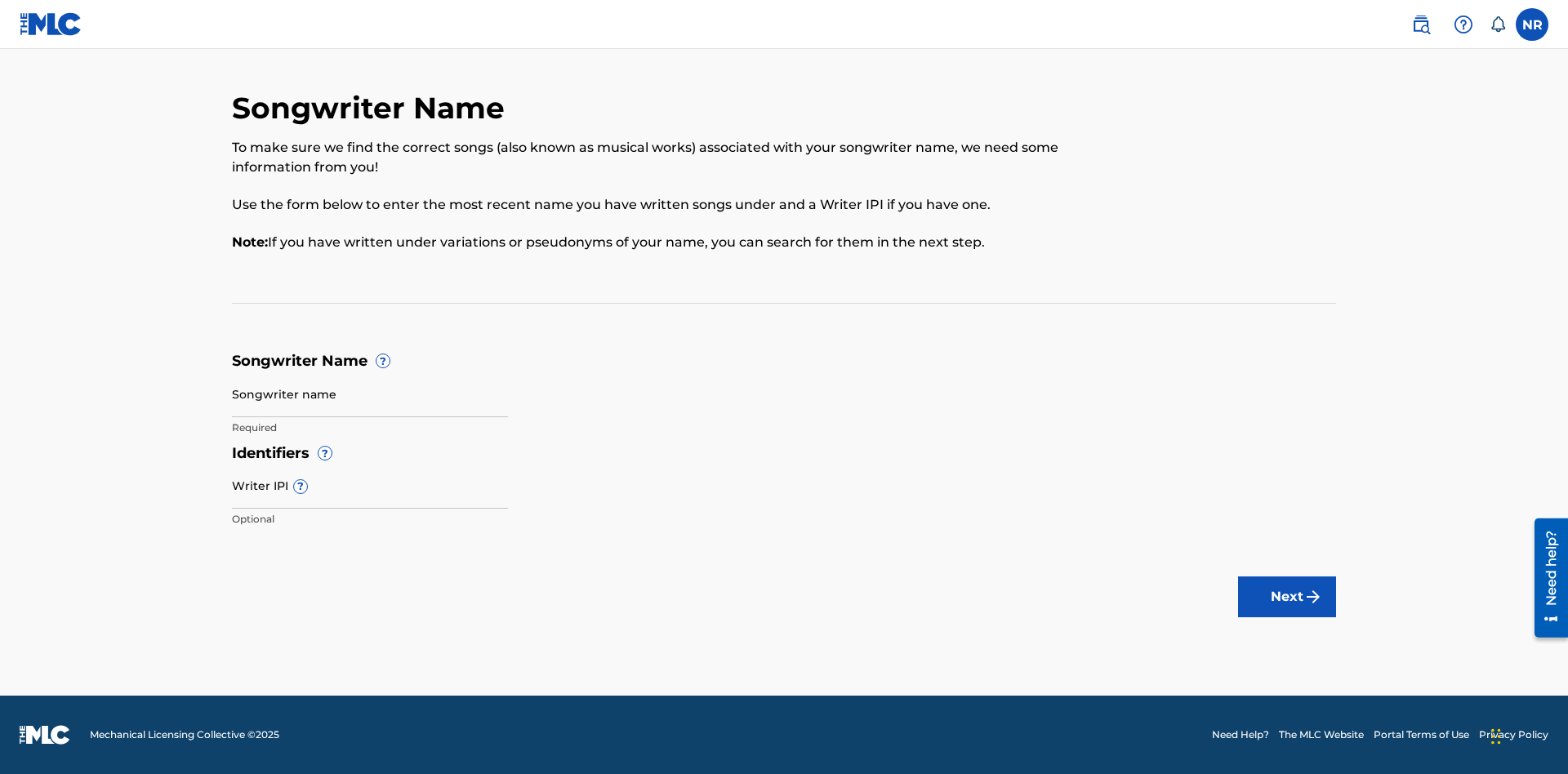
click at [370, 393] on input "Songwriter name" at bounding box center [370, 394] width 276 height 47
type input "HhSiAbstQre2KNSJEqEurxPEN qKFgWmmZpoRSfIB0Ee3K3jYJr"
click at [370, 485] on input "Writer IPI ?" at bounding box center [370, 485] width 276 height 47
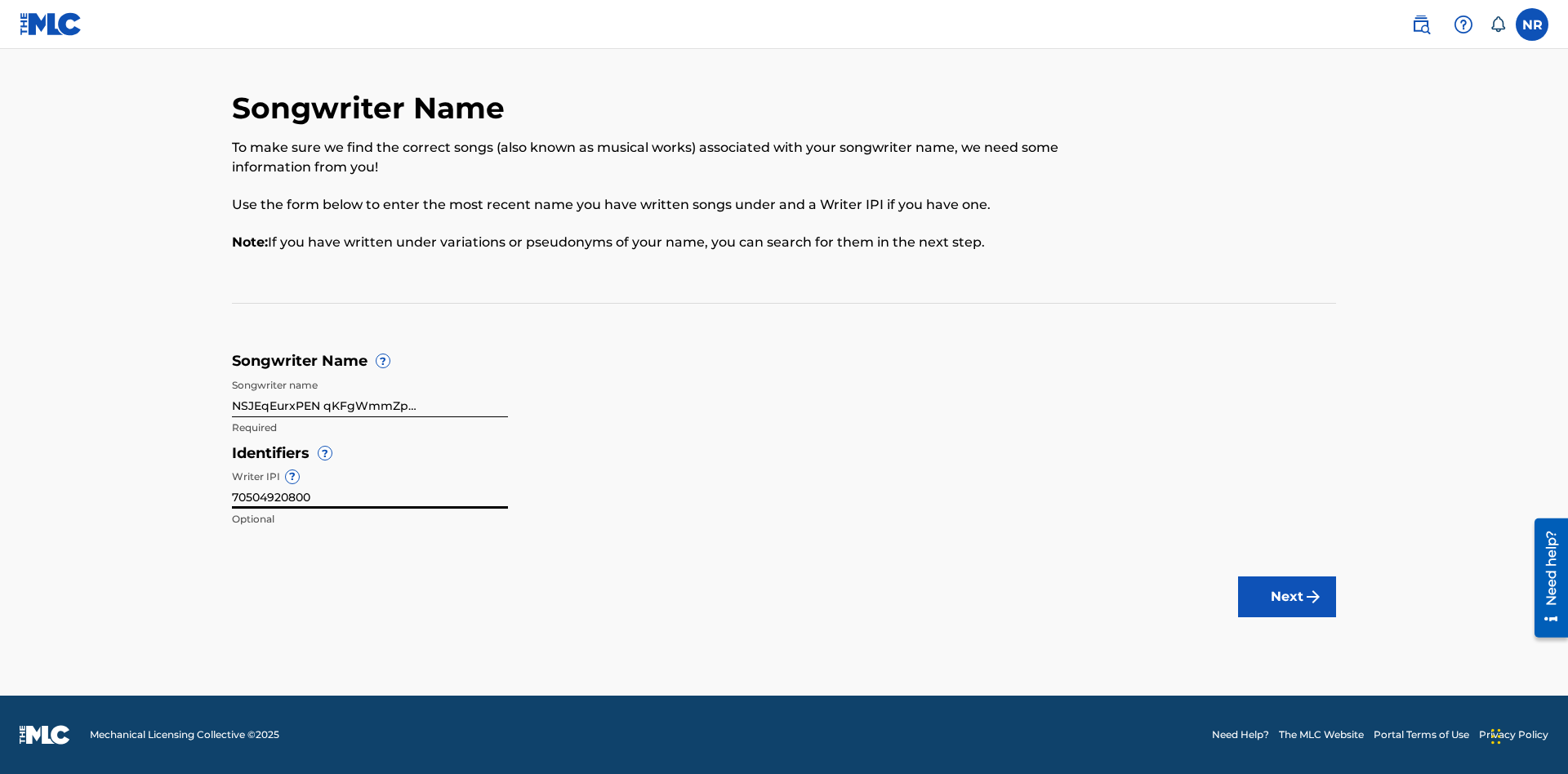
type input "70504920800"
click at [1286, 597] on button "Next" at bounding box center [1286, 596] width 98 height 41
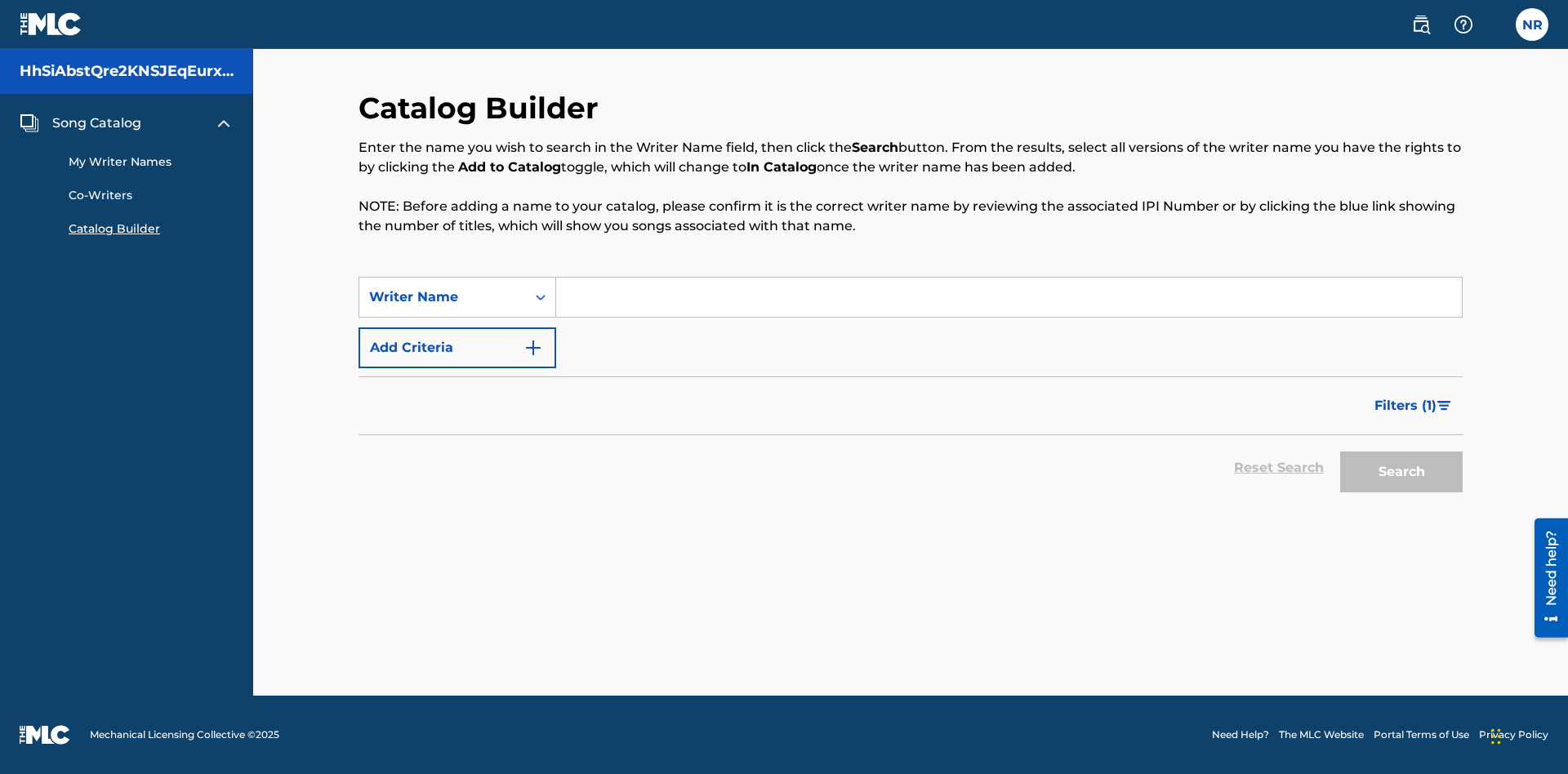
click at [1532, 23] on label at bounding box center [1531, 24] width 33 height 33
click at [1532, 24] on input "NR [PERSON_NAME] [EMAIL_ADDRESS][DOMAIN_NAME] Notification Preferences Profile …" at bounding box center [1532, 24] width 0 height 0
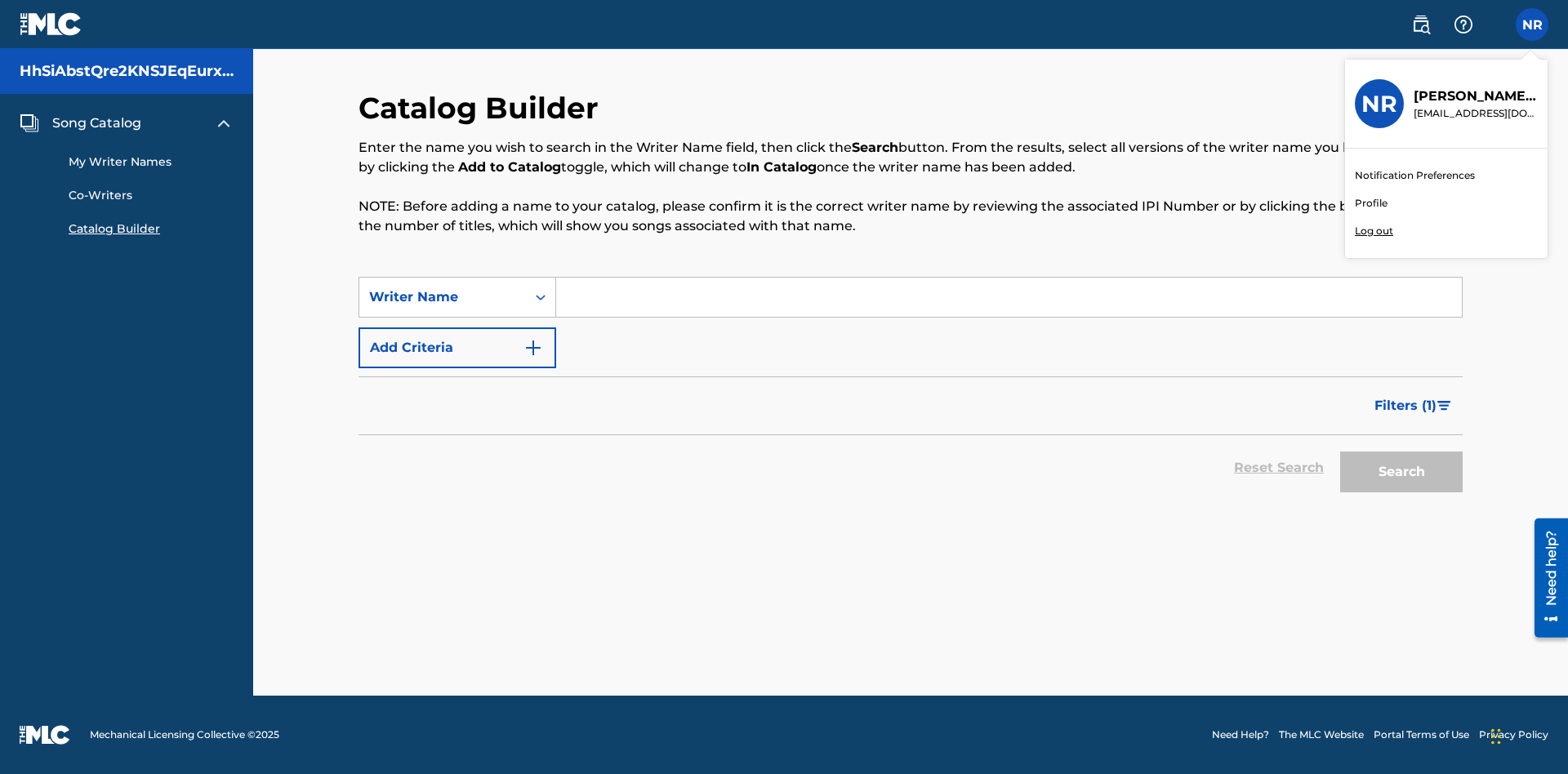
click at [1370, 203] on link "Profile" at bounding box center [1371, 204] width 33 height 15
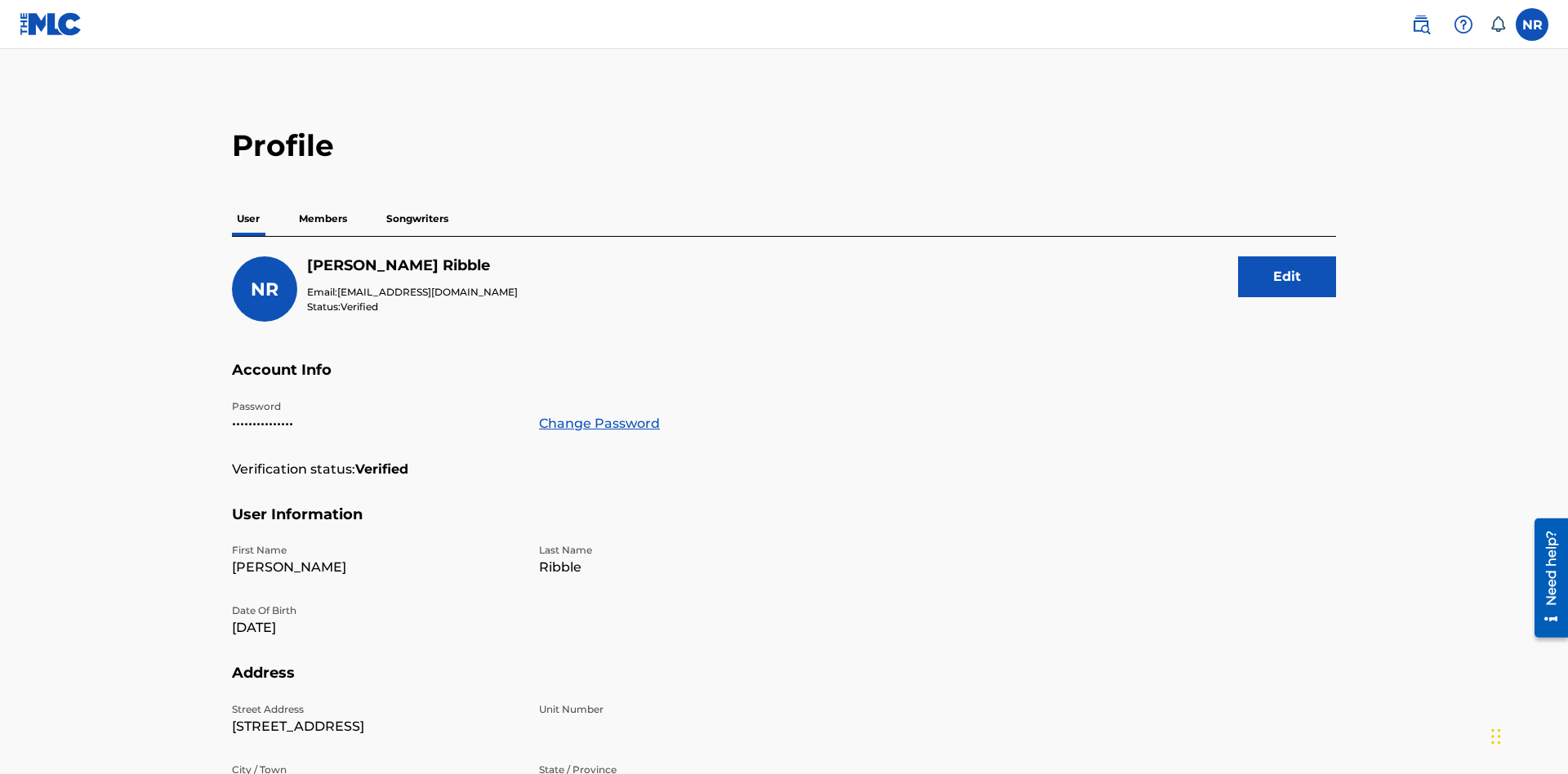
scroll to position [104, 0]
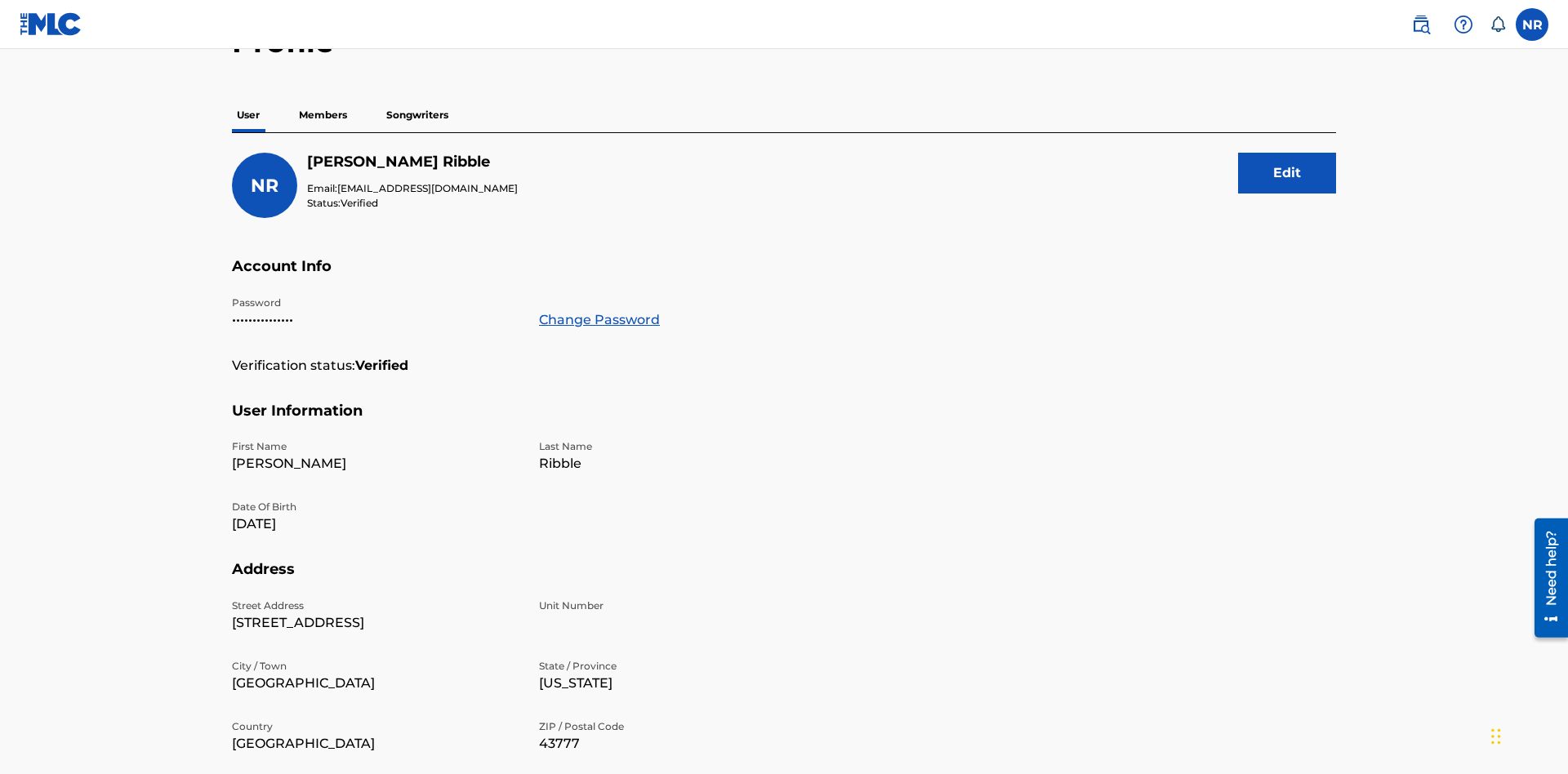
click at [417, 115] on p "Songwriters" at bounding box center [417, 114] width 72 height 34
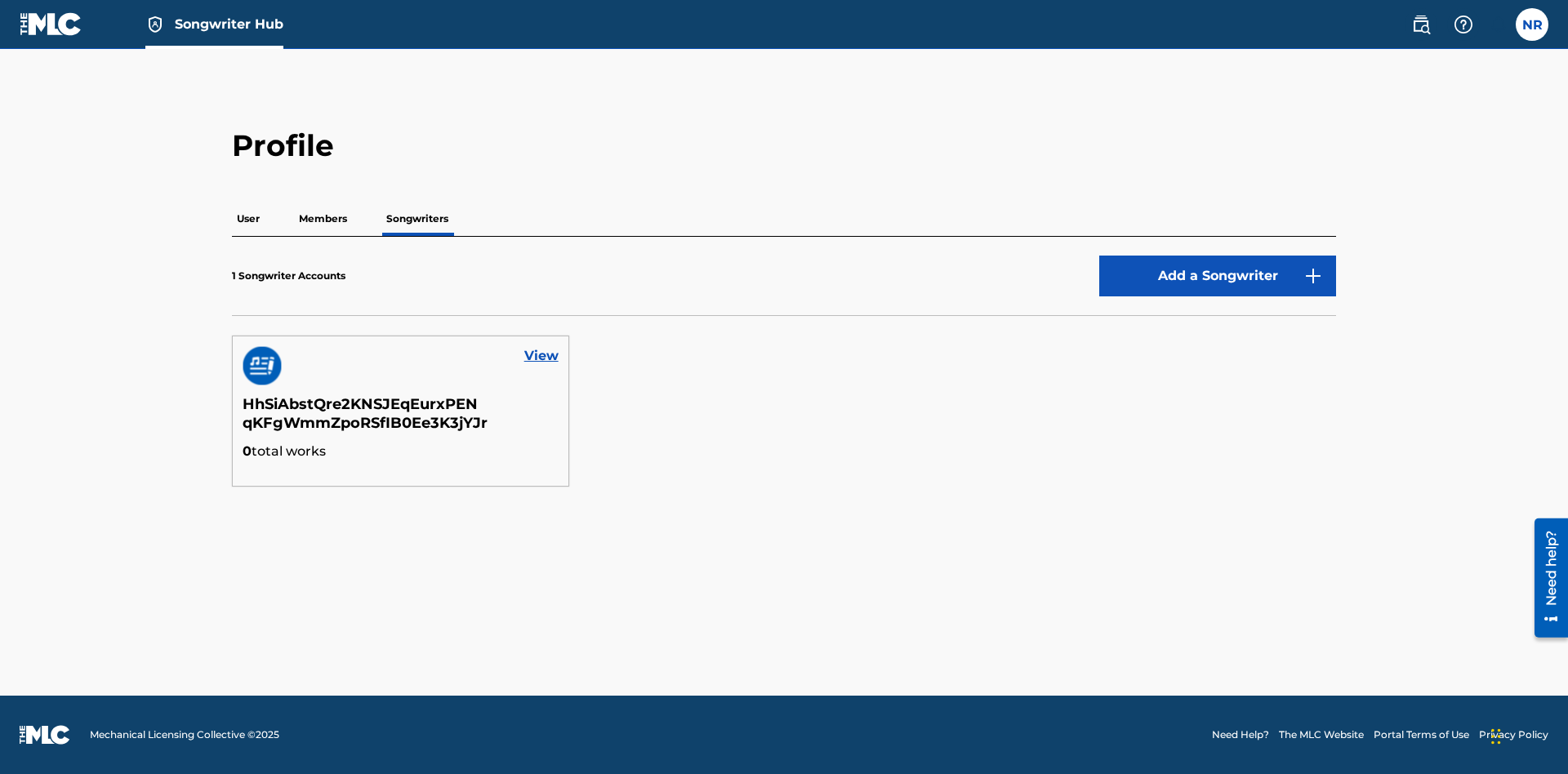
click at [1217, 276] on button "Add a Songwriter" at bounding box center [1217, 276] width 236 height 41
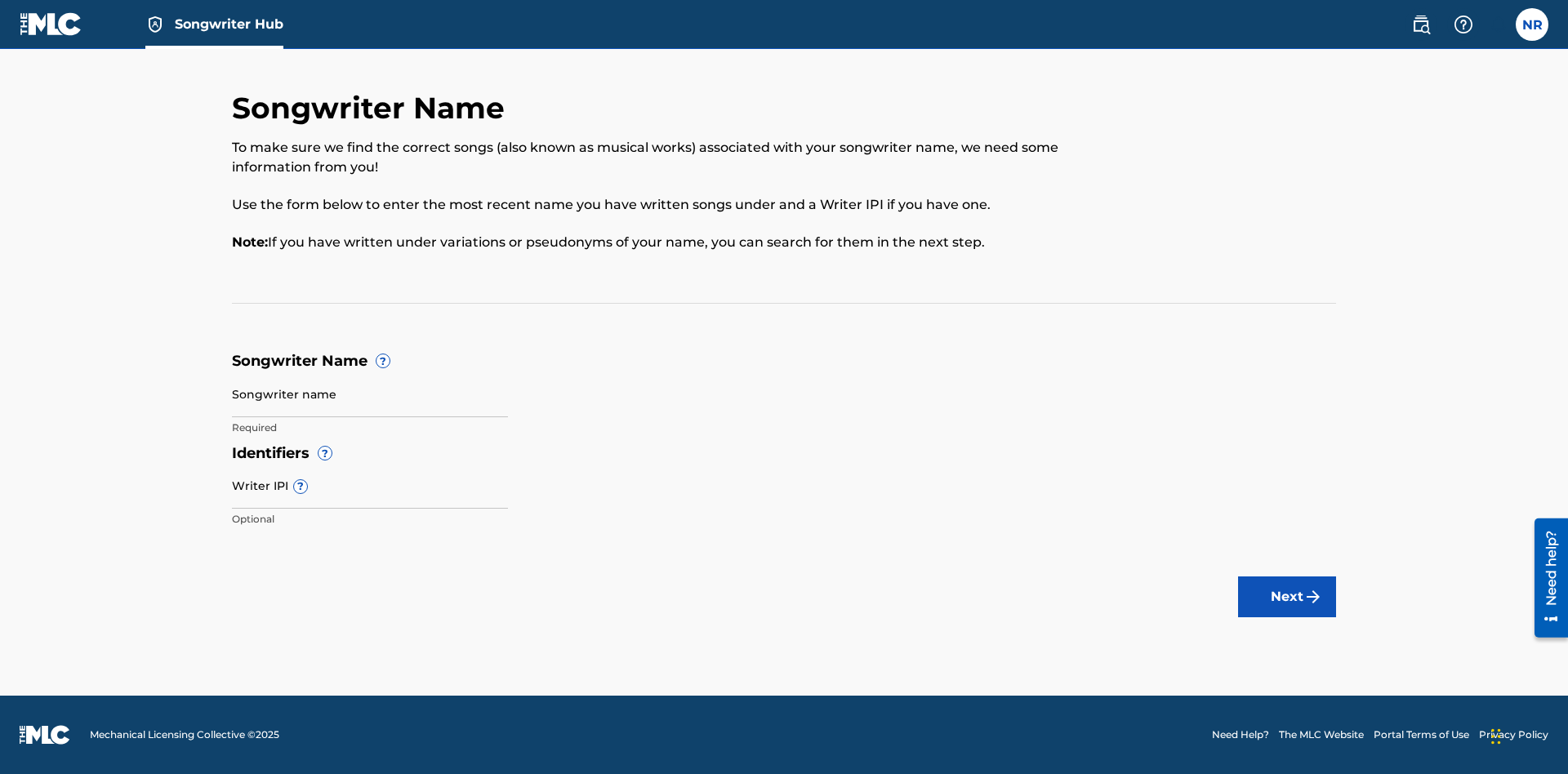
click at [370, 393] on input "Songwriter name" at bounding box center [370, 394] width 276 height 47
type input "i03katG5bL0QGNKiotefnX771 VSJiCSPbwenUjcfWL5j6Cswhz"
click at [370, 485] on input "Writer IPI ?" at bounding box center [370, 485] width 276 height 47
